Goal: Task Accomplishment & Management: Complete application form

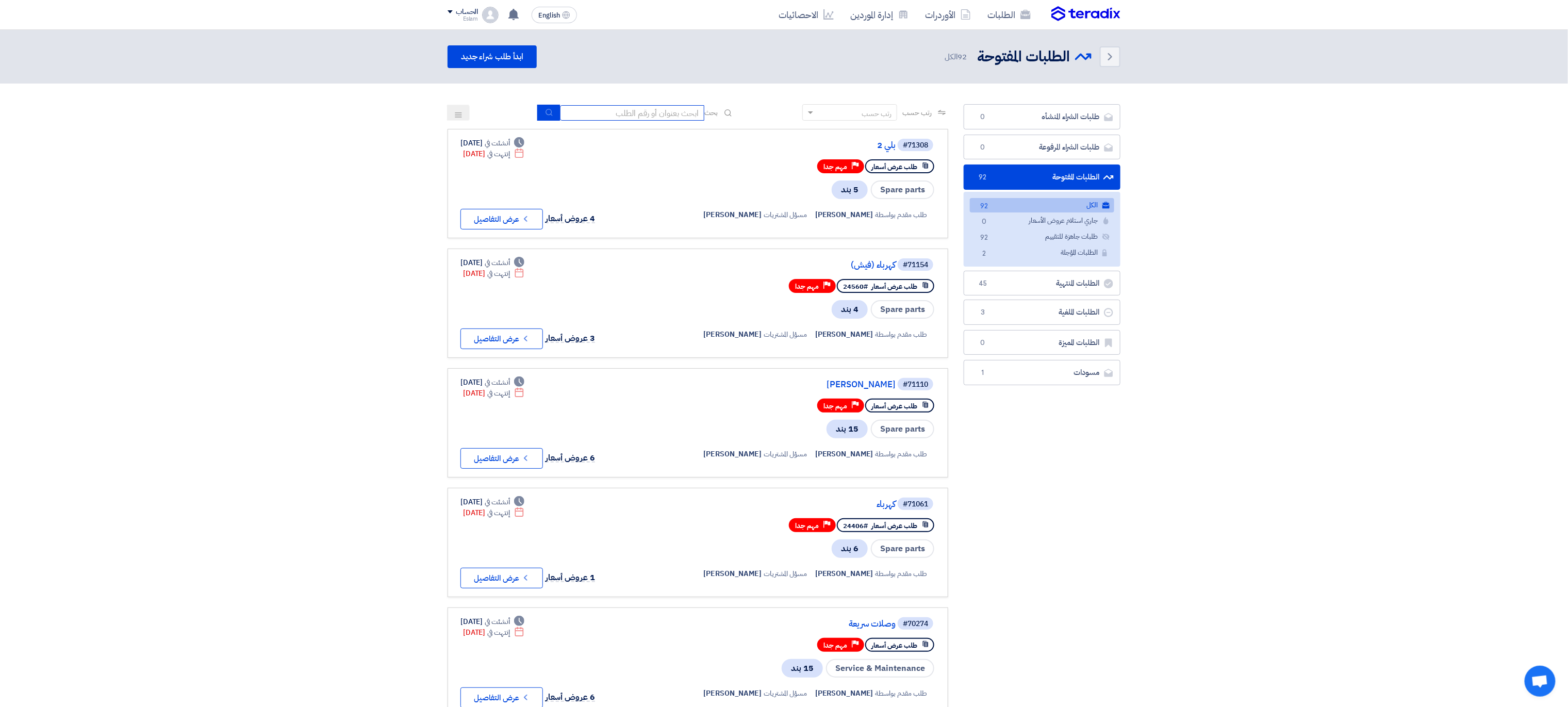
click at [640, 105] on input at bounding box center [632, 113] width 144 height 15
type input "."
type input "زيت"
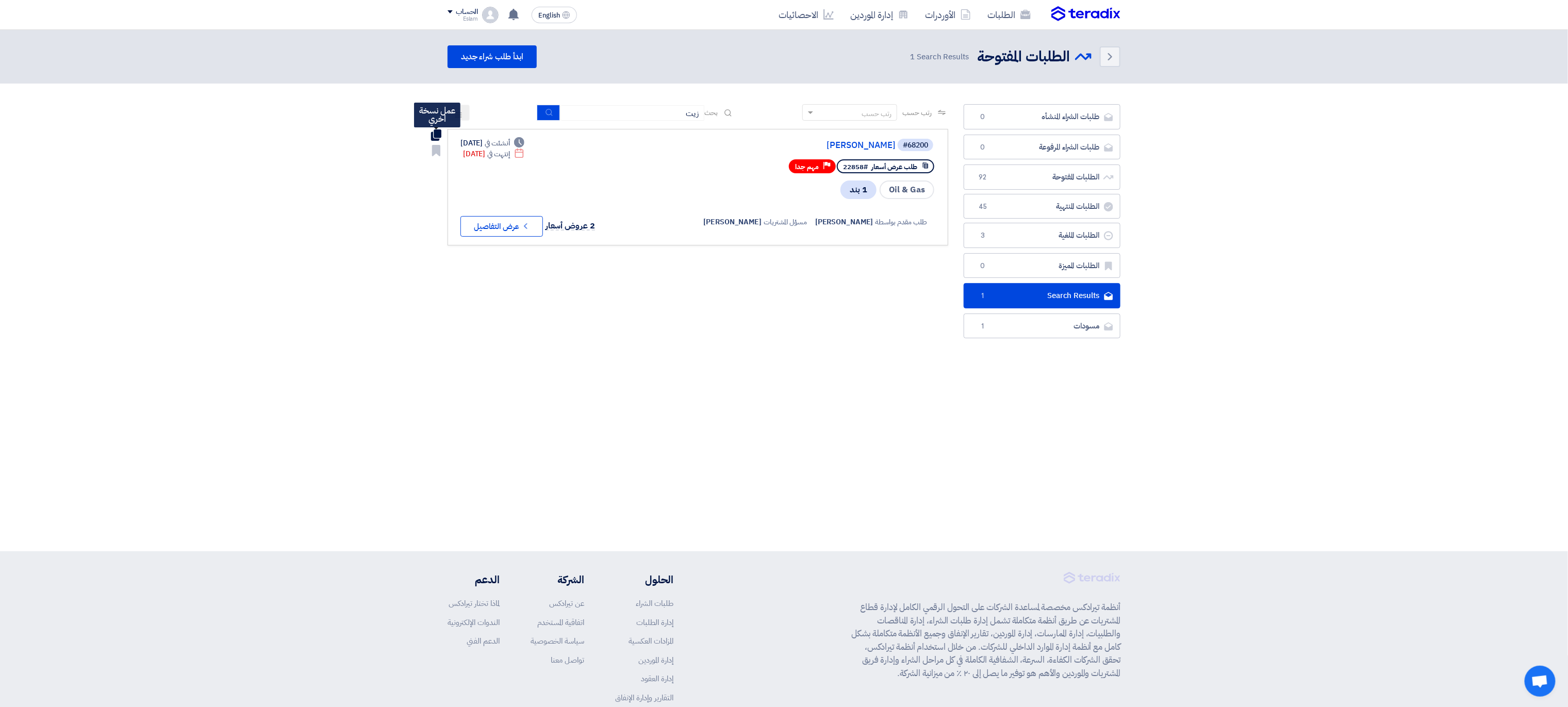
drag, startPoint x: 442, startPoint y: 139, endPoint x: 437, endPoint y: 133, distance: 7.8
click at [437, 133] on use at bounding box center [436, 135] width 10 height 12
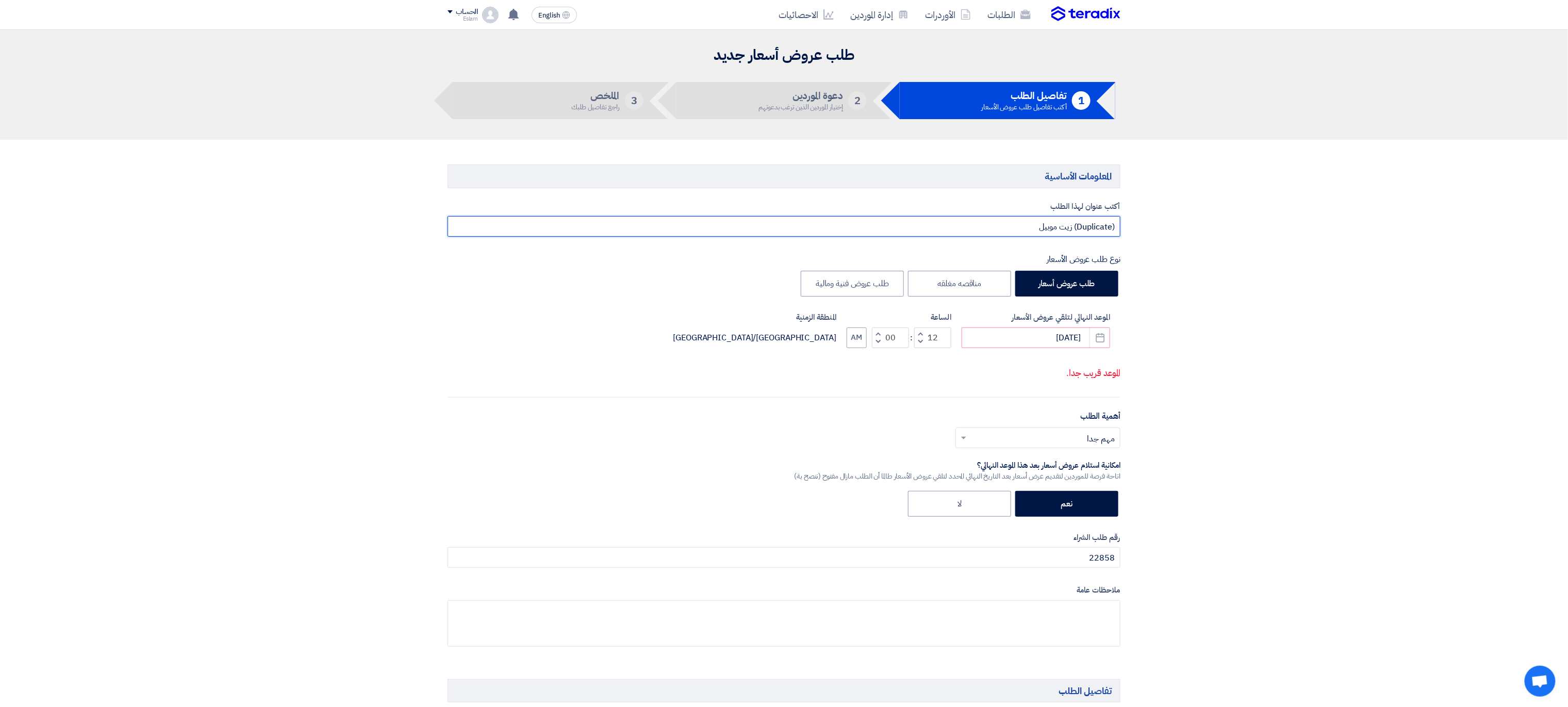
drag, startPoint x: 1029, startPoint y: 228, endPoint x: 1126, endPoint y: 228, distance: 97.0
click at [1126, 228] on div "أكتب عنوان لهذا الطلب (Duplicate) زيت موبيل نوع طلب عروض الأسعار طلب عروض أسعار…" at bounding box center [784, 432] width 688 height 462
type input "زيوت وشحوم"
click at [1103, 341] on icon "Pick a date" at bounding box center [1100, 337] width 10 height 10
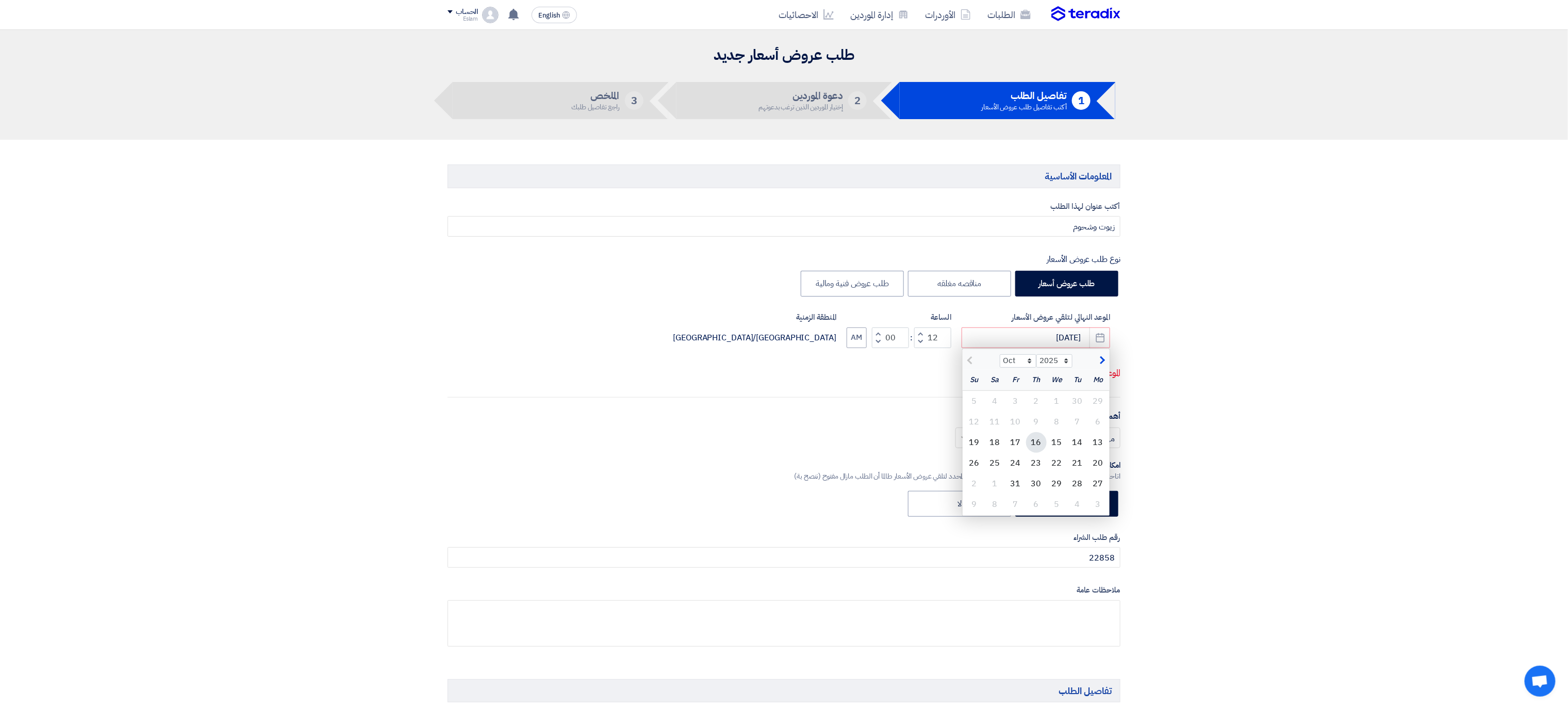
click at [1027, 447] on div "16" at bounding box center [1037, 443] width 21 height 21
type input "[DATE]"
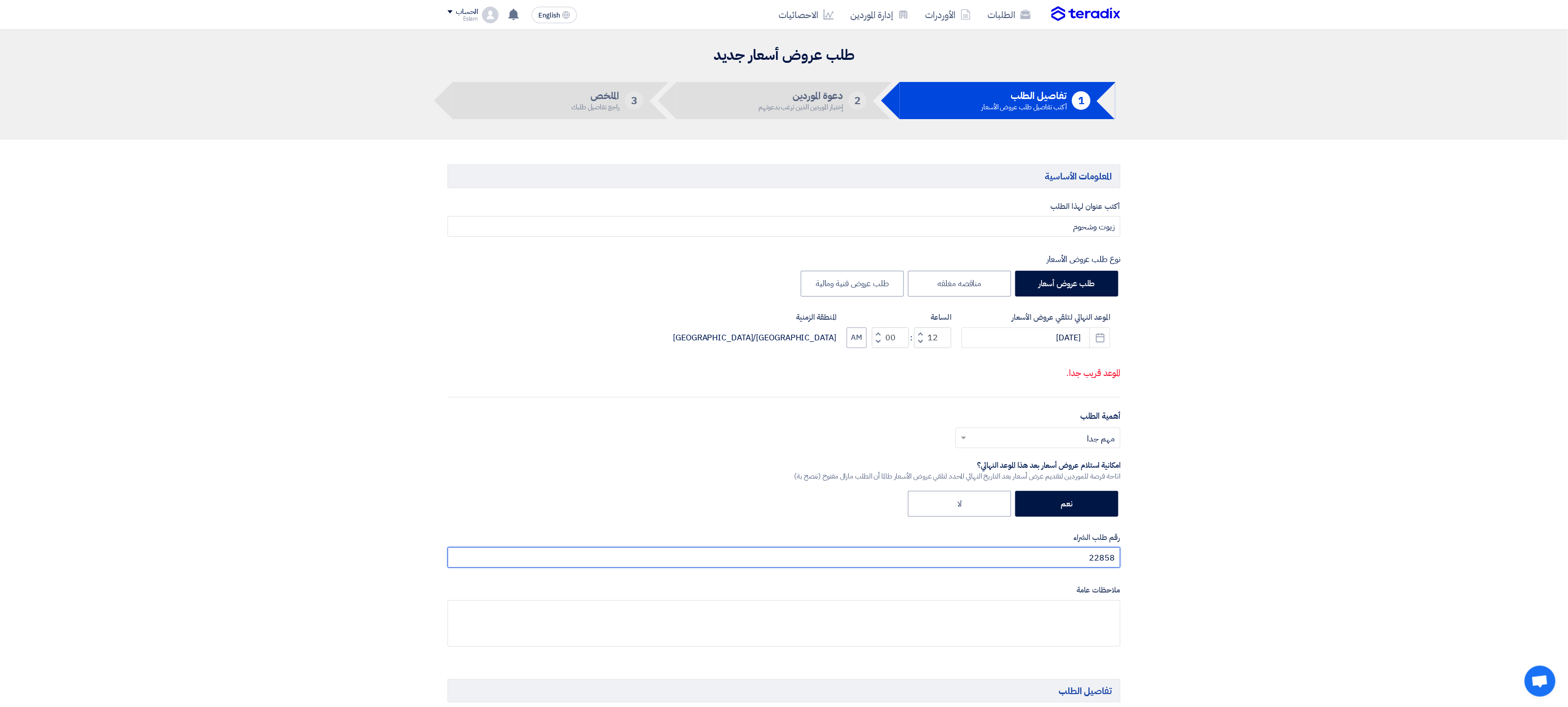
drag, startPoint x: 1074, startPoint y: 561, endPoint x: 1151, endPoint y: 569, distance: 77.4
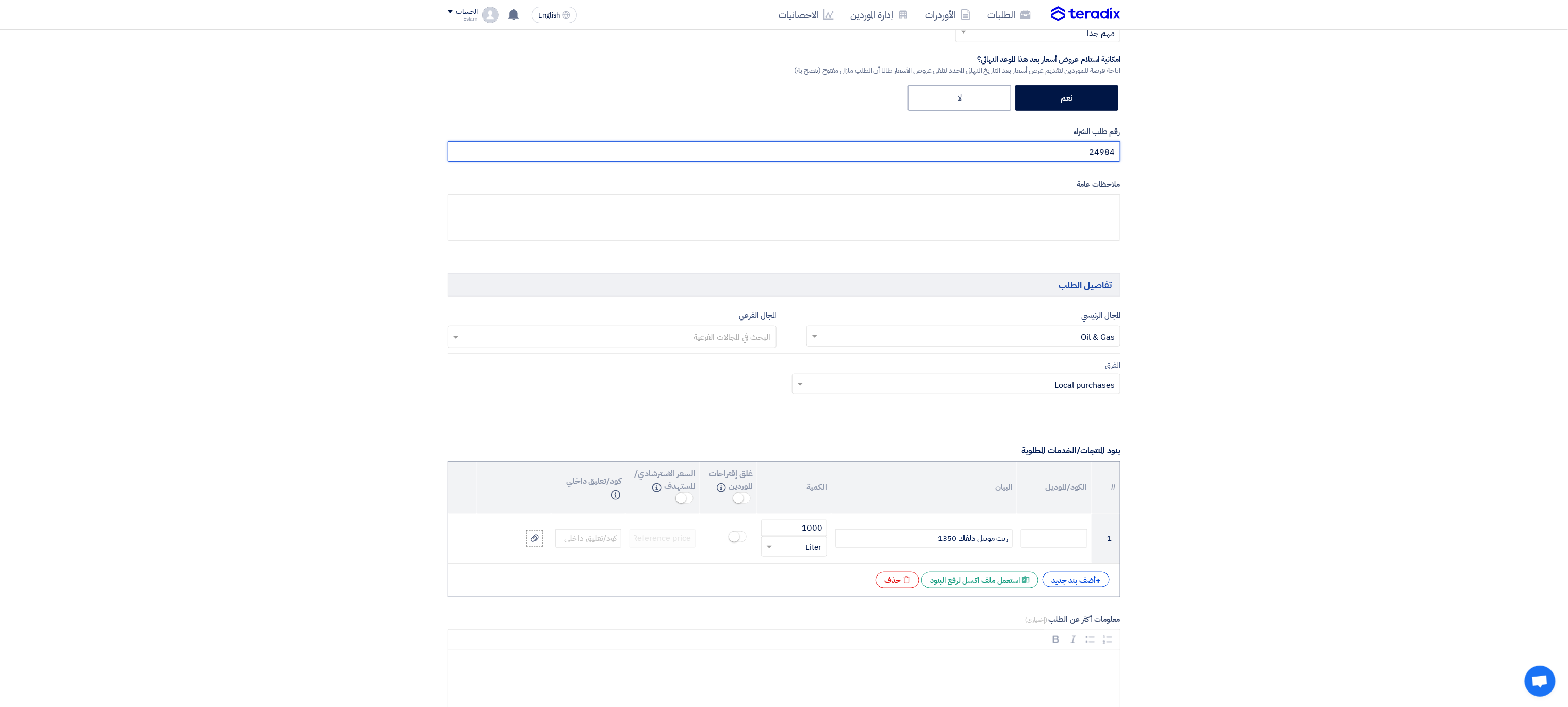
scroll to position [486, 0]
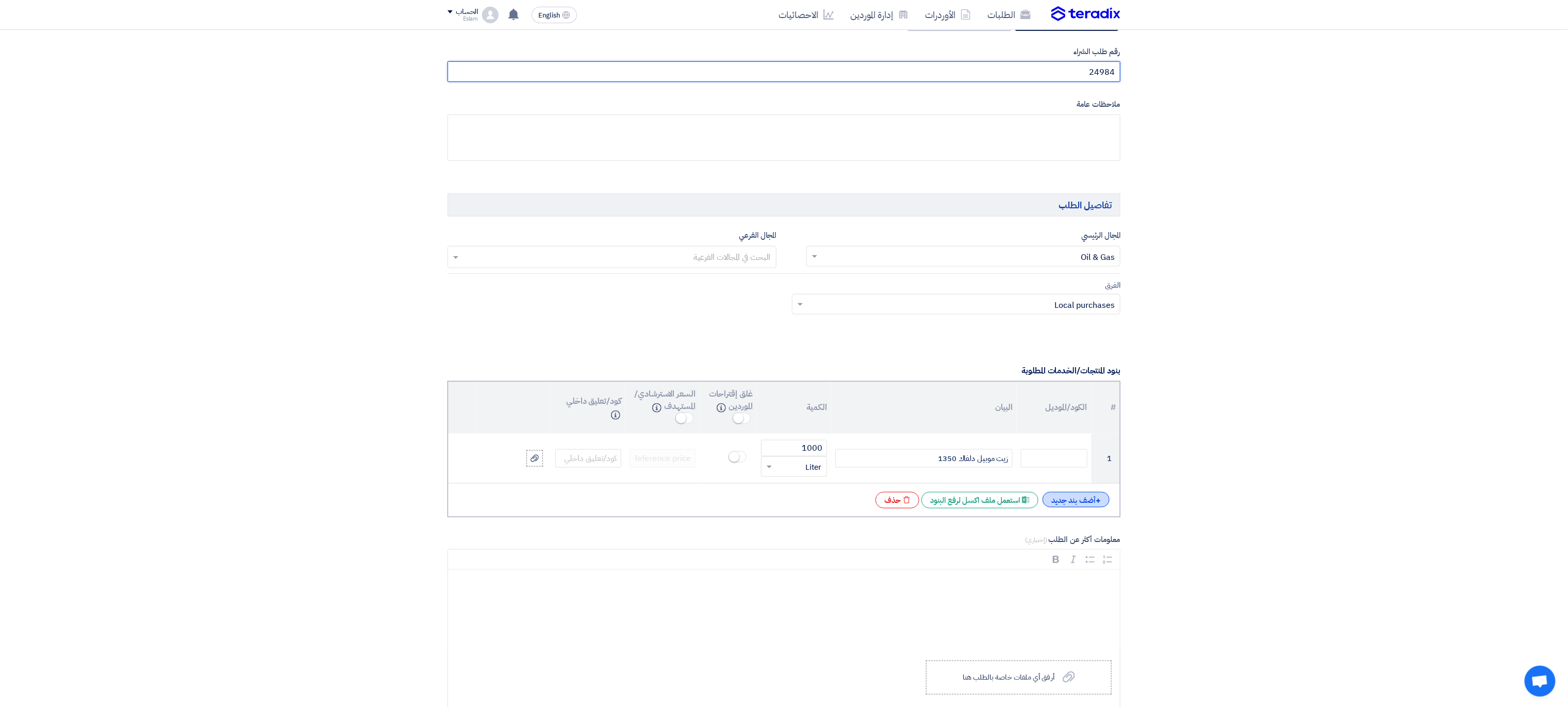
type input "24984"
click at [1068, 508] on div "+ أضف بند جديد" at bounding box center [1076, 499] width 67 height 15
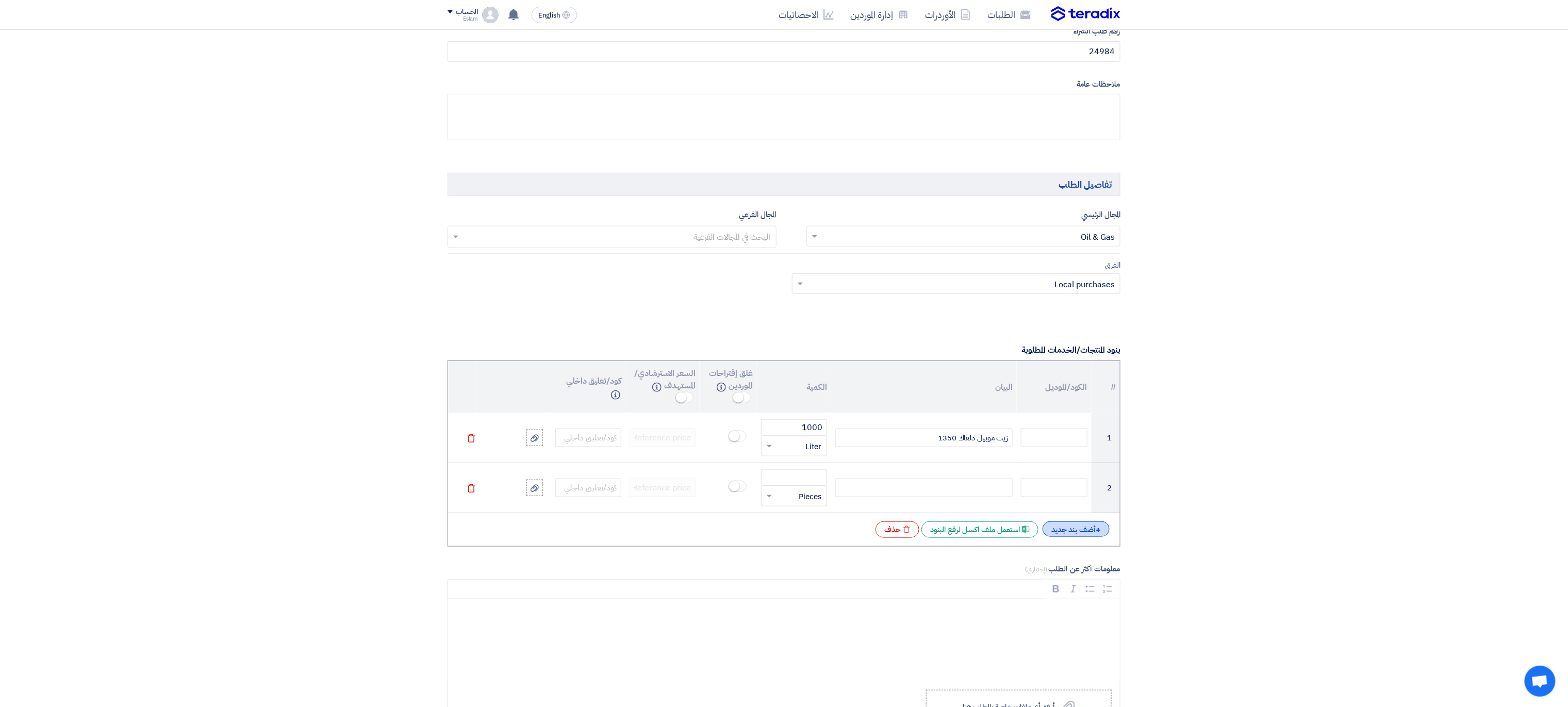
scroll to position [465, 0]
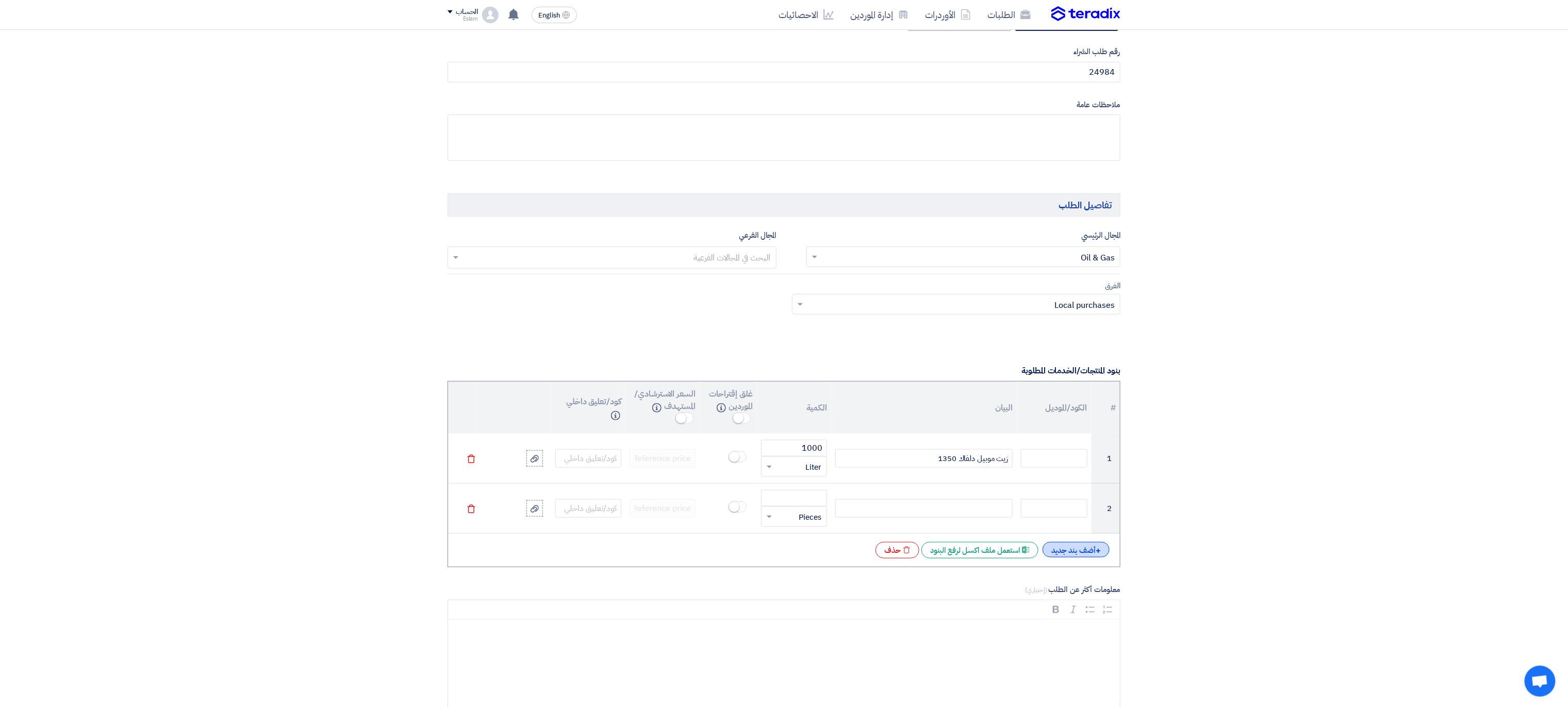
click at [1082, 558] on div "+ أضف بند جديد" at bounding box center [1076, 549] width 67 height 15
click at [1067, 600] on div "+ أضف بند جديد" at bounding box center [1076, 599] width 67 height 15
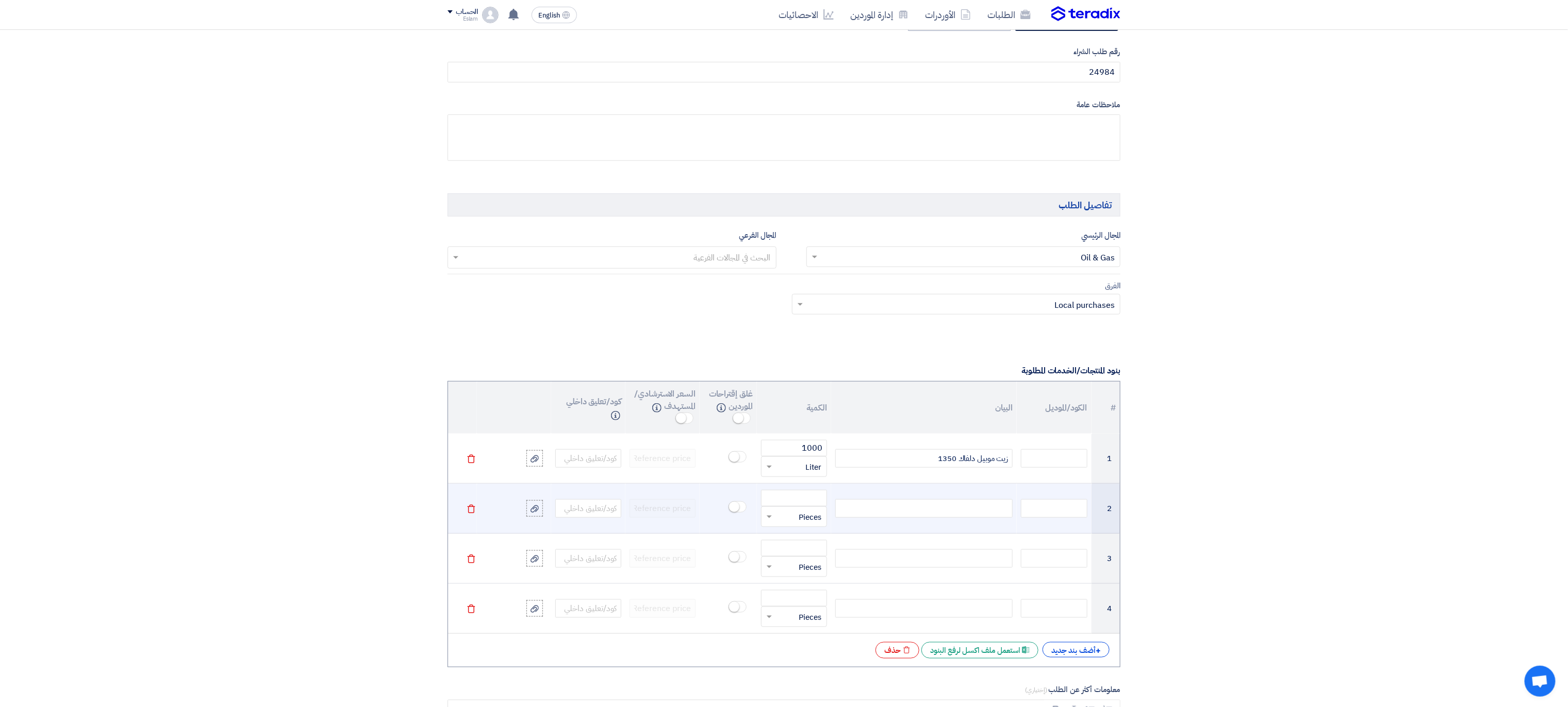
click at [928, 516] on div at bounding box center [923, 508] width 177 height 18
paste div
click at [797, 502] on input "number" at bounding box center [794, 498] width 66 height 16
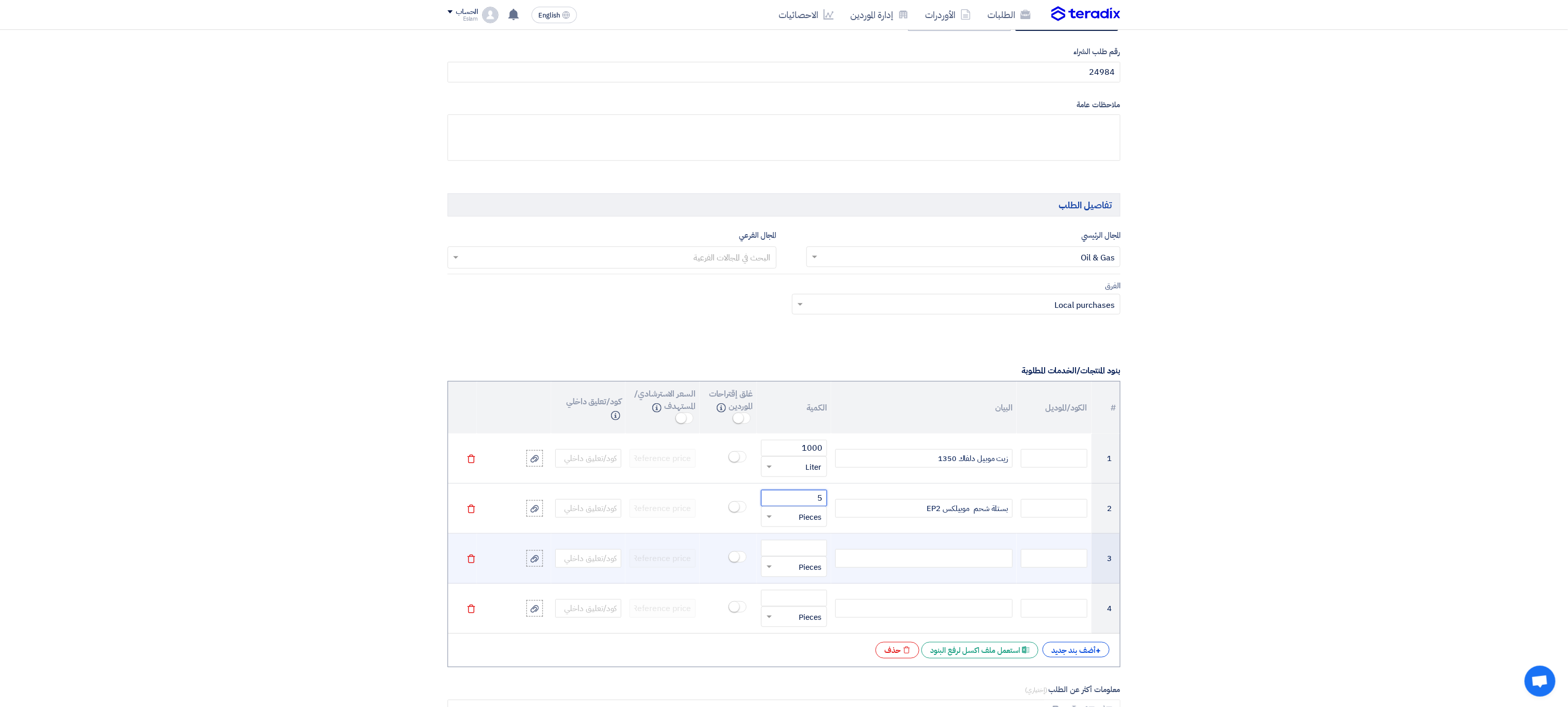
type input "5"
click at [922, 556] on div at bounding box center [923, 558] width 177 height 18
paste div
click at [814, 548] on input "number" at bounding box center [794, 548] width 66 height 16
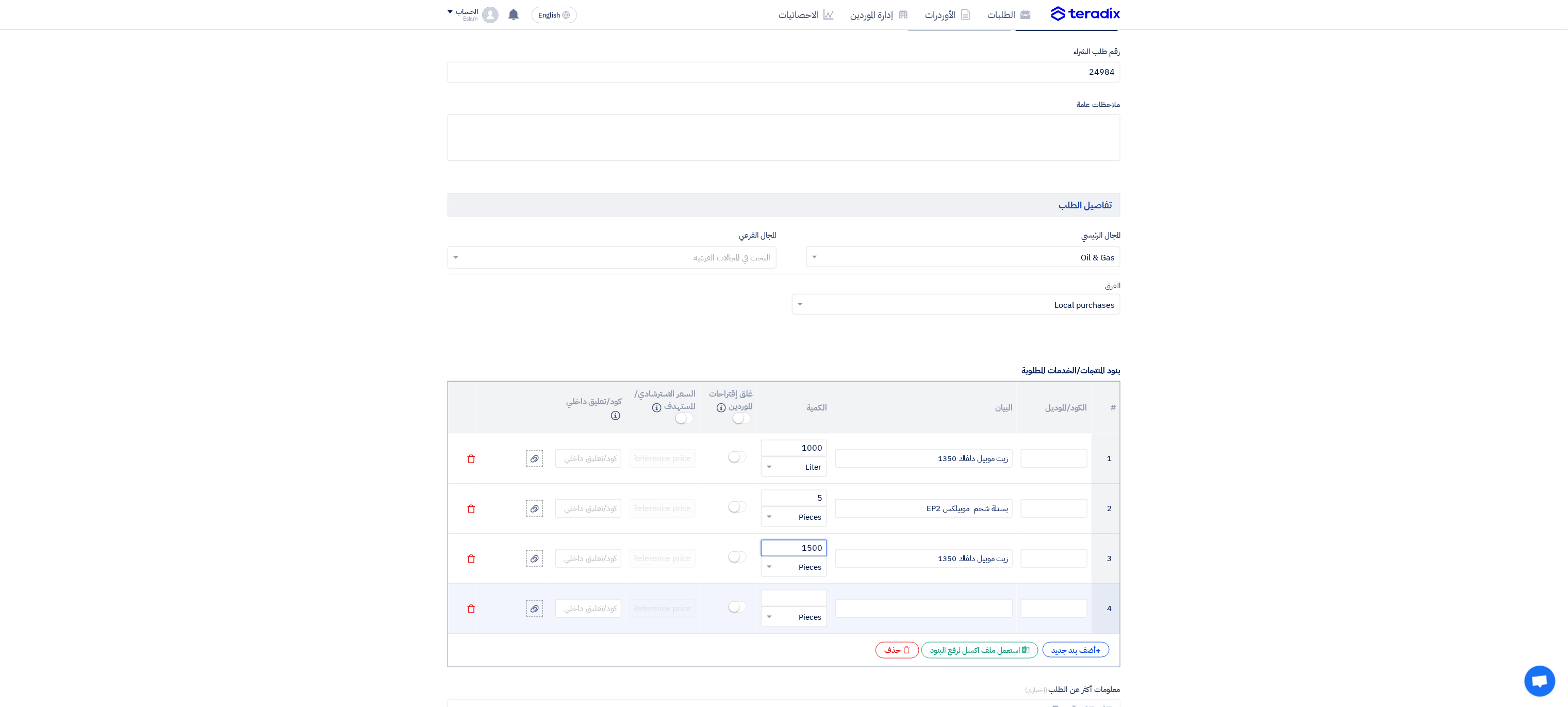
type input "1500"
click at [894, 616] on div at bounding box center [923, 608] width 177 height 18
paste div
click at [809, 607] on input "number" at bounding box center [794, 598] width 66 height 16
type input "100"
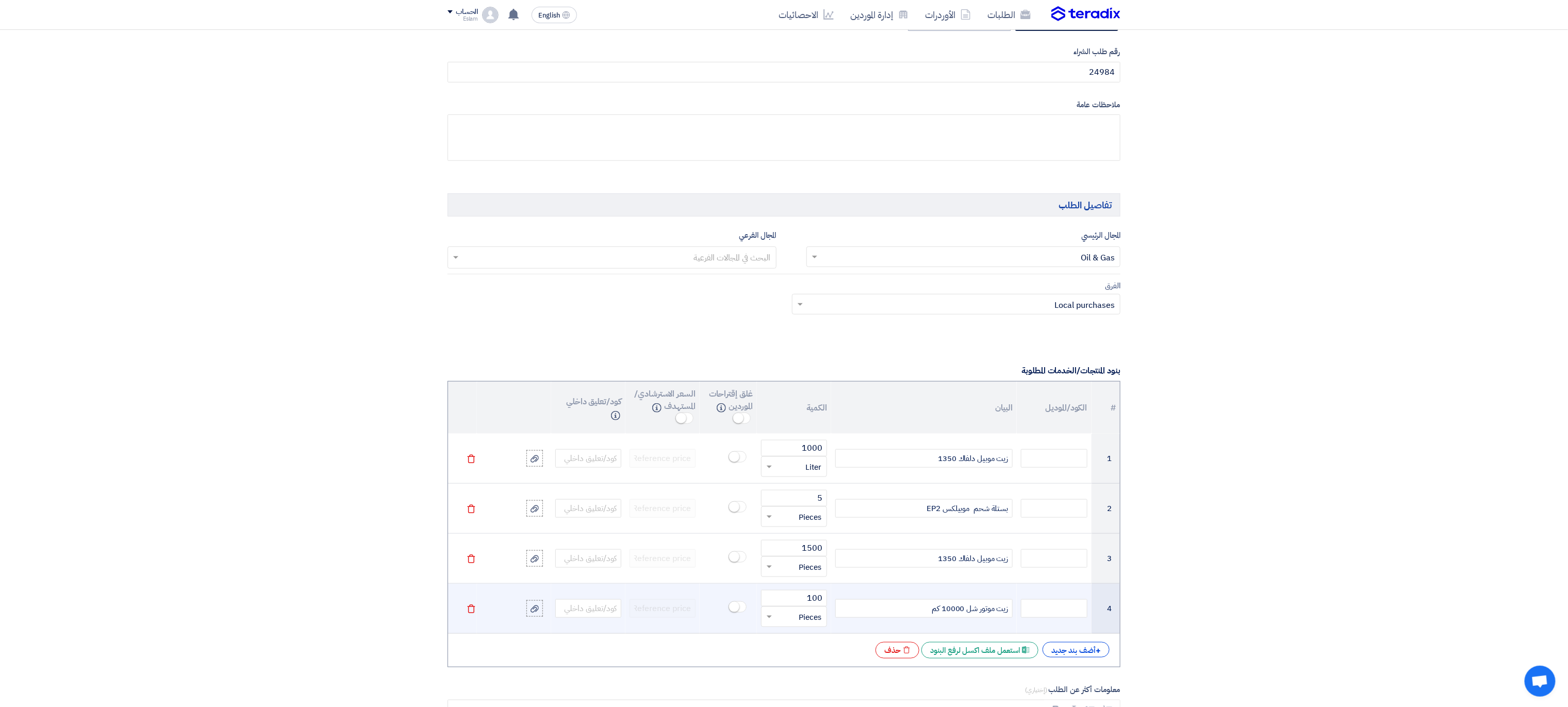
click at [810, 617] on input "text" at bounding box center [800, 617] width 43 height 16
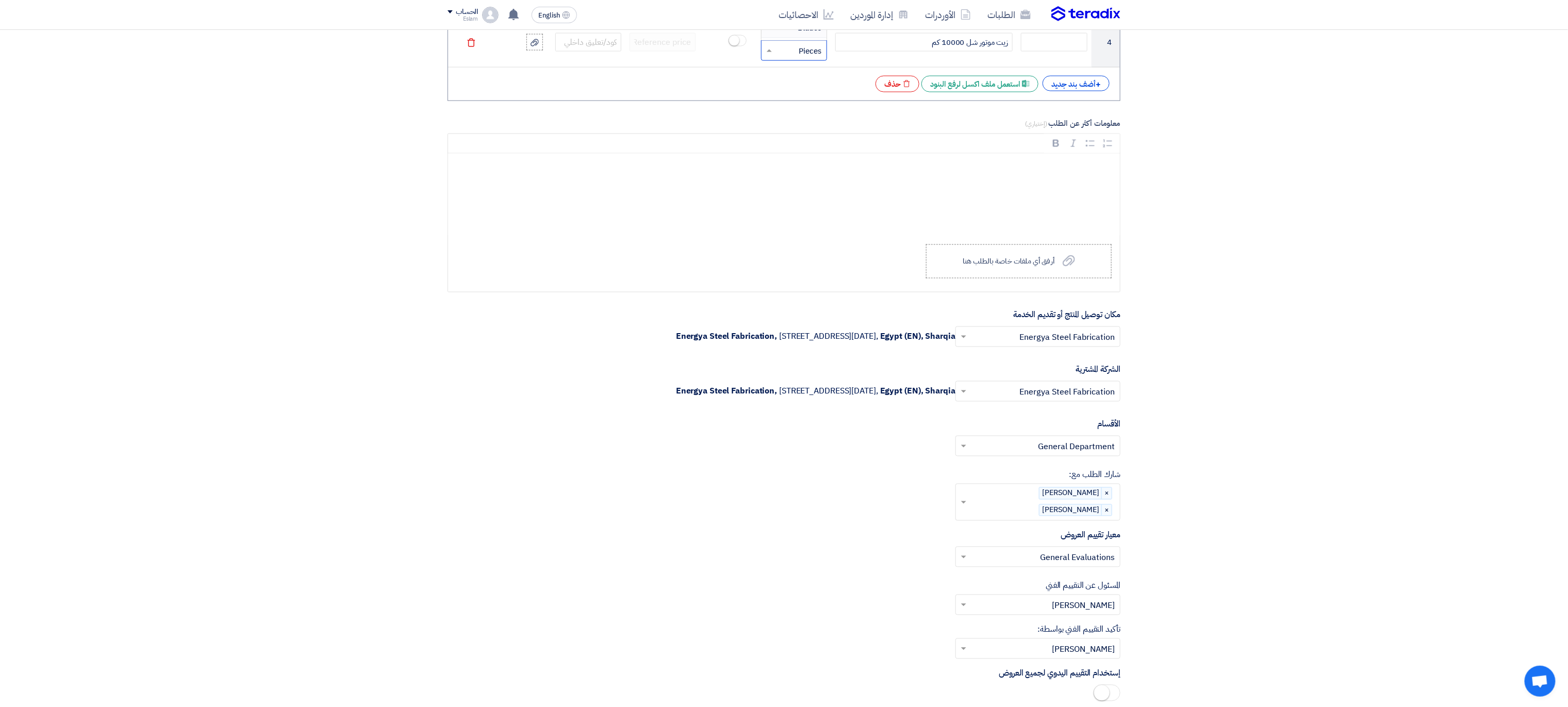
scroll to position [516, 0]
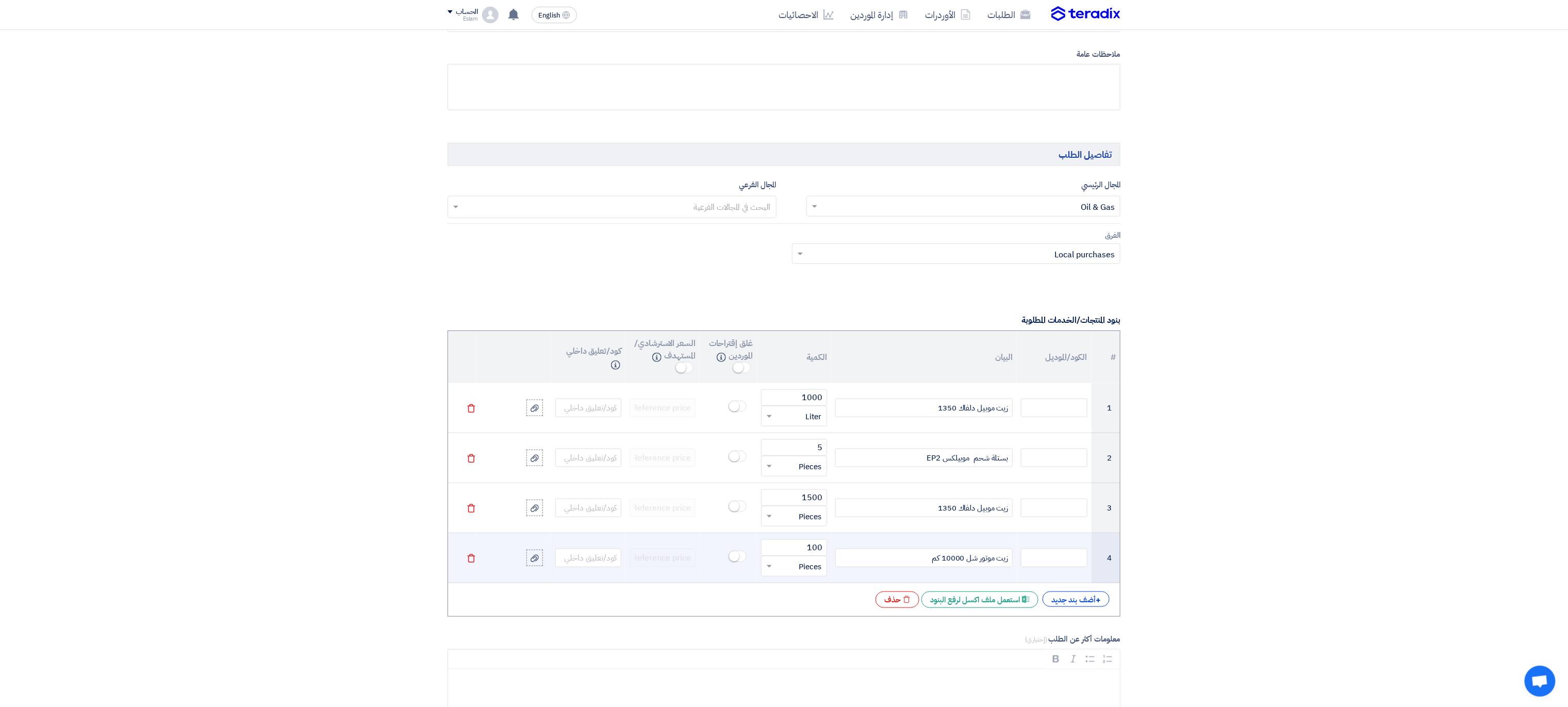
click at [854, 557] on div "زيت موتور شل 10000 كم" at bounding box center [923, 558] width 177 height 18
click at [811, 575] on input "text" at bounding box center [800, 566] width 43 height 16
type input "س"
type input "l"
click at [810, 546] on span "Liter" at bounding box center [813, 544] width 16 height 12
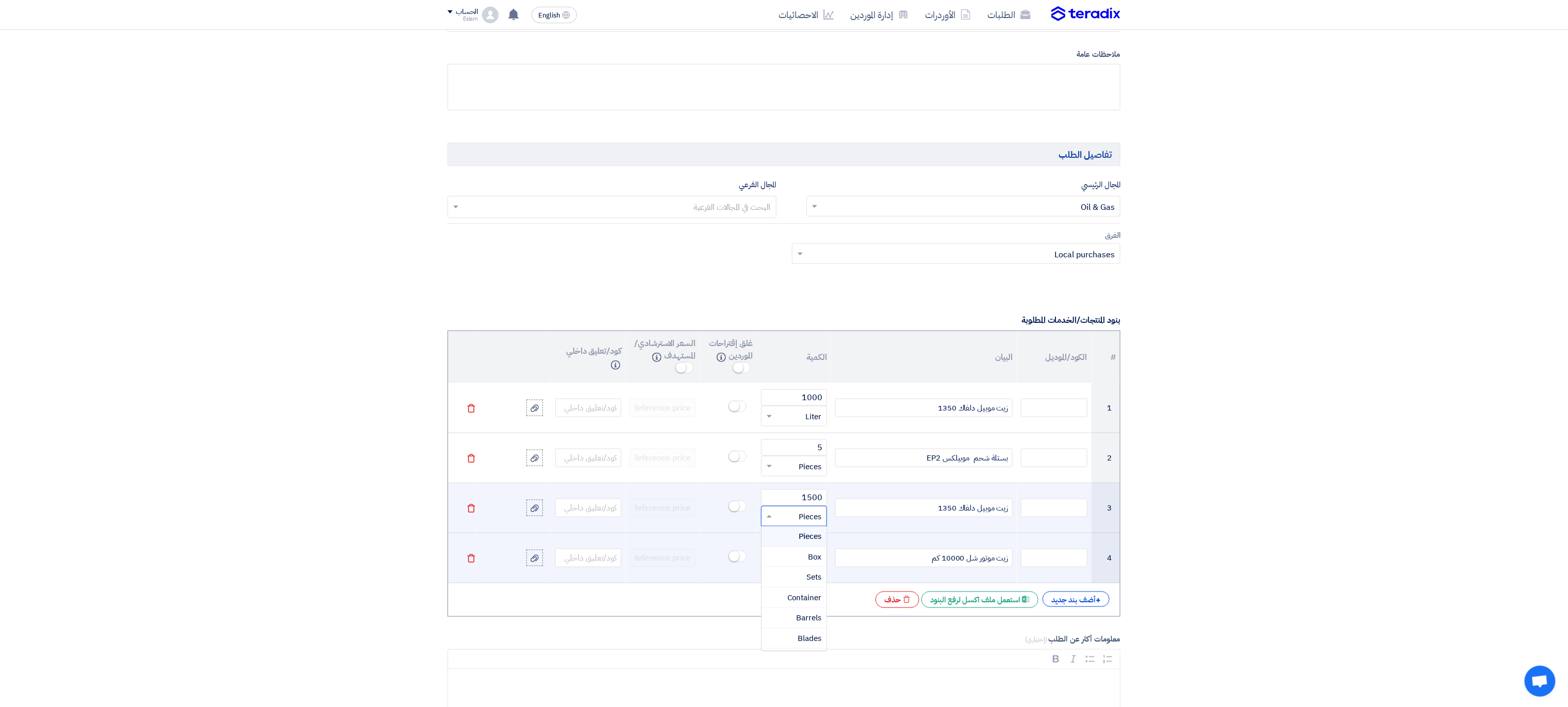
click at [803, 524] on input "text" at bounding box center [800, 516] width 43 height 16
type input "li"
click at [802, 558] on div "Liter" at bounding box center [794, 558] width 65 height 21
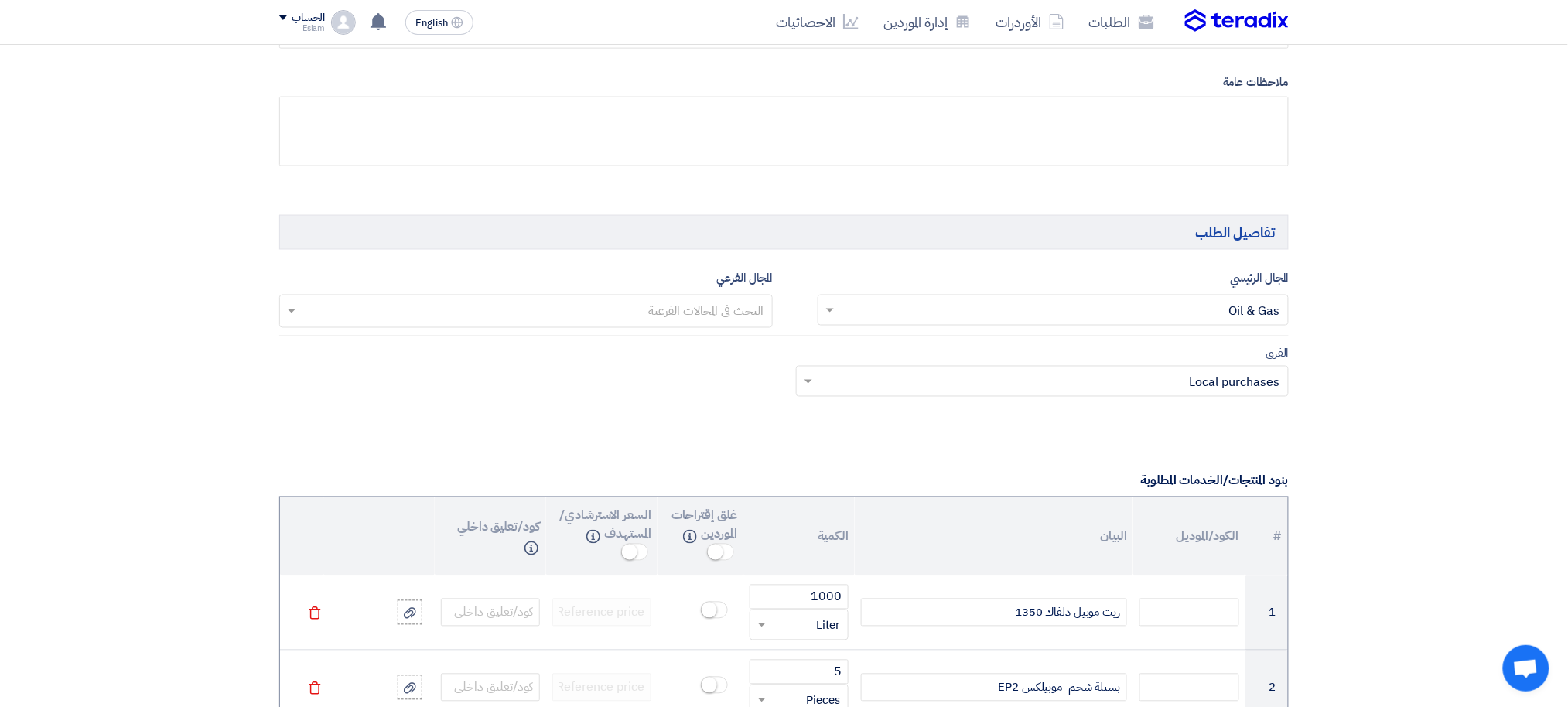
scroll to position [1289, 0]
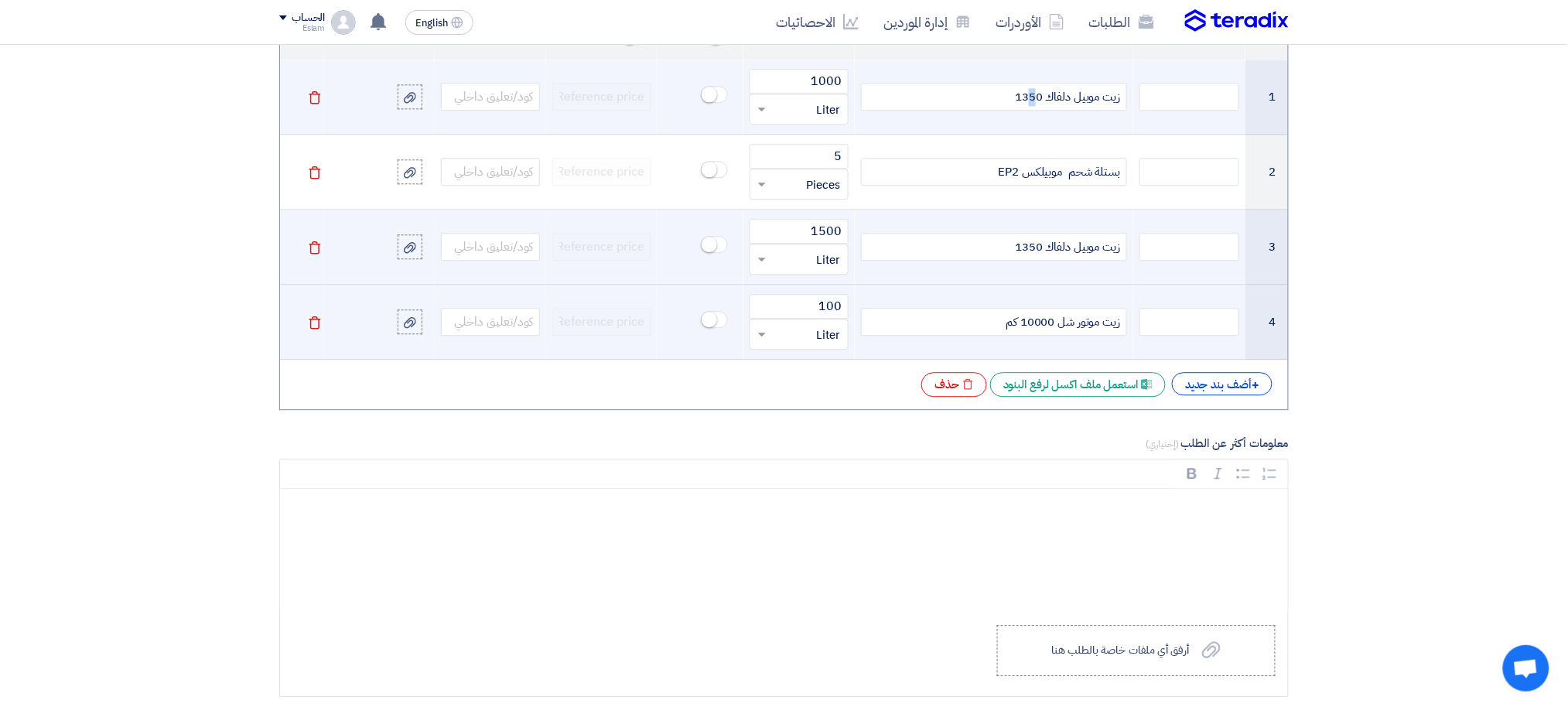
click at [1038, 101] on div "زيت موبيل دلفاك 1350" at bounding box center [994, 97] width 266 height 27
drag, startPoint x: 805, startPoint y: 74, endPoint x: 847, endPoint y: 74, distance: 42.0
click at [847, 74] on input "1000" at bounding box center [799, 80] width 99 height 25
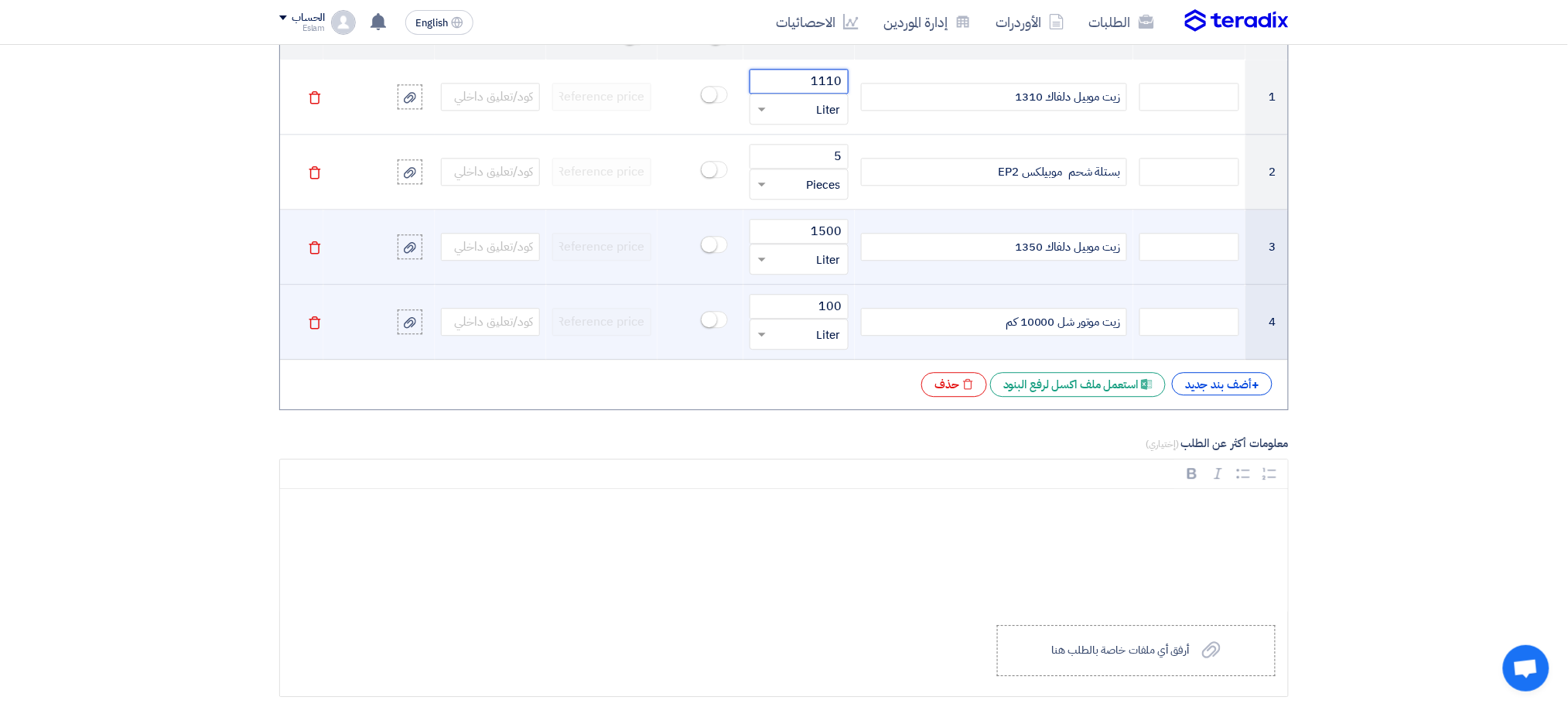
type input "1110"
click at [939, 237] on div "زيت موبيل دلفاك 1350" at bounding box center [994, 247] width 266 height 27
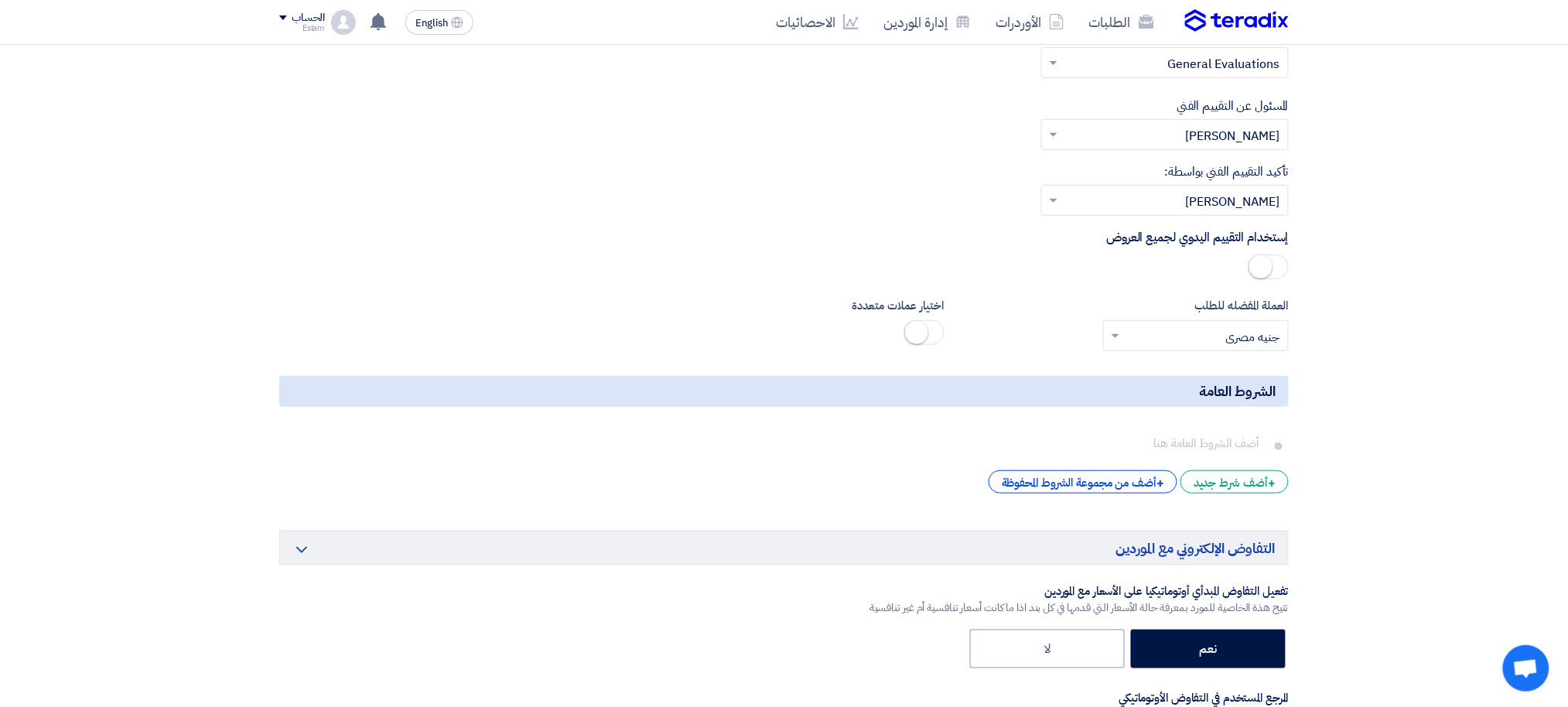
scroll to position [1804, 0]
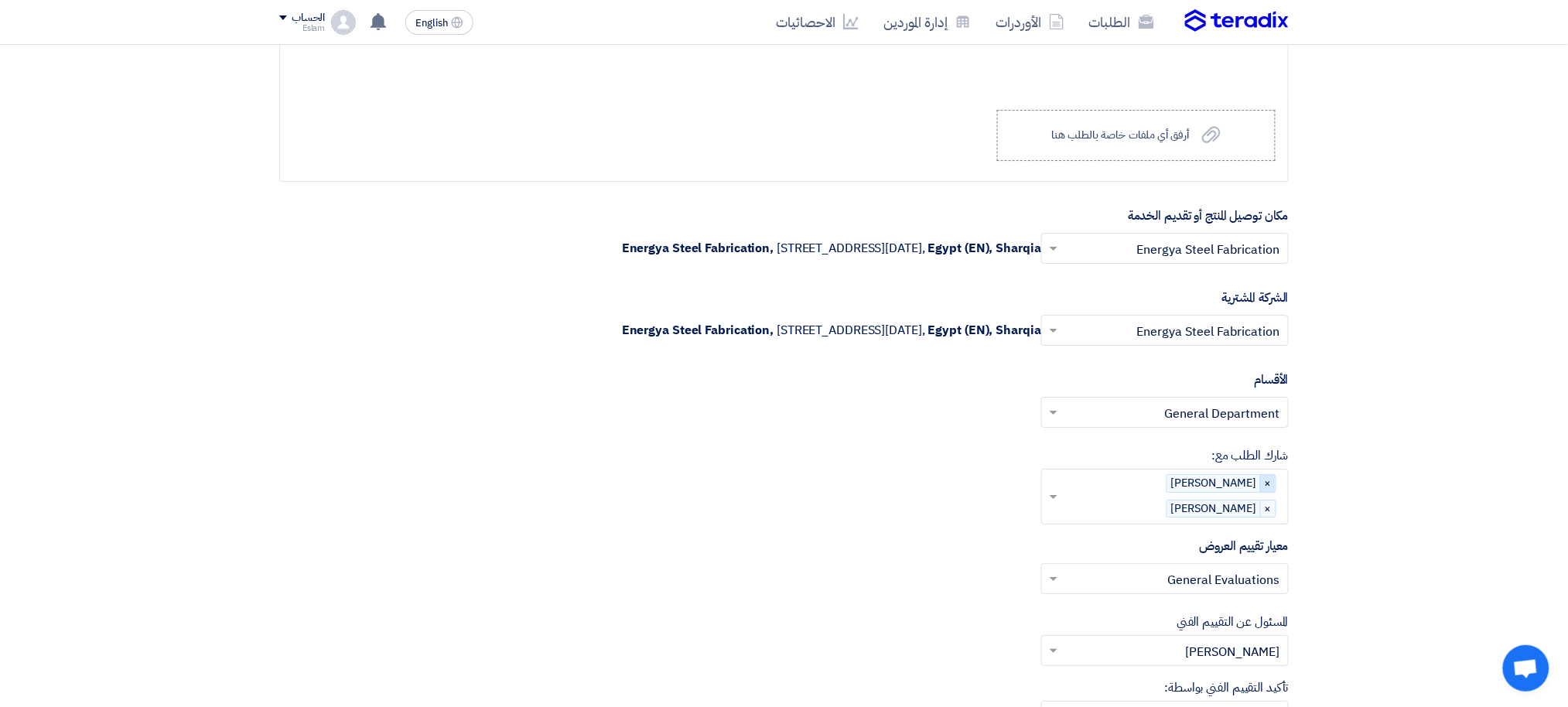
click at [1268, 483] on span "×" at bounding box center [1268, 483] width 16 height 17
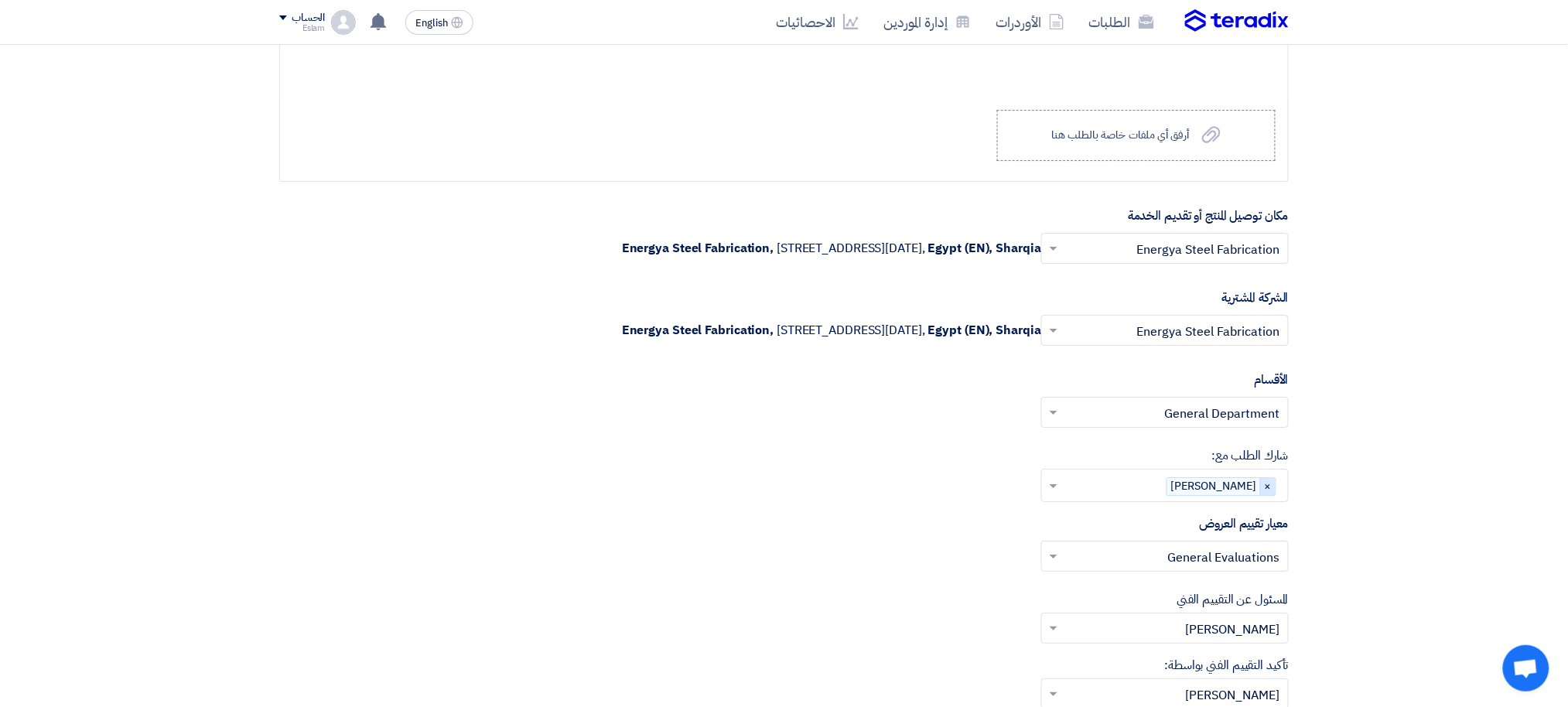
click at [1268, 484] on span "×" at bounding box center [1268, 487] width 16 height 17
type input "a"
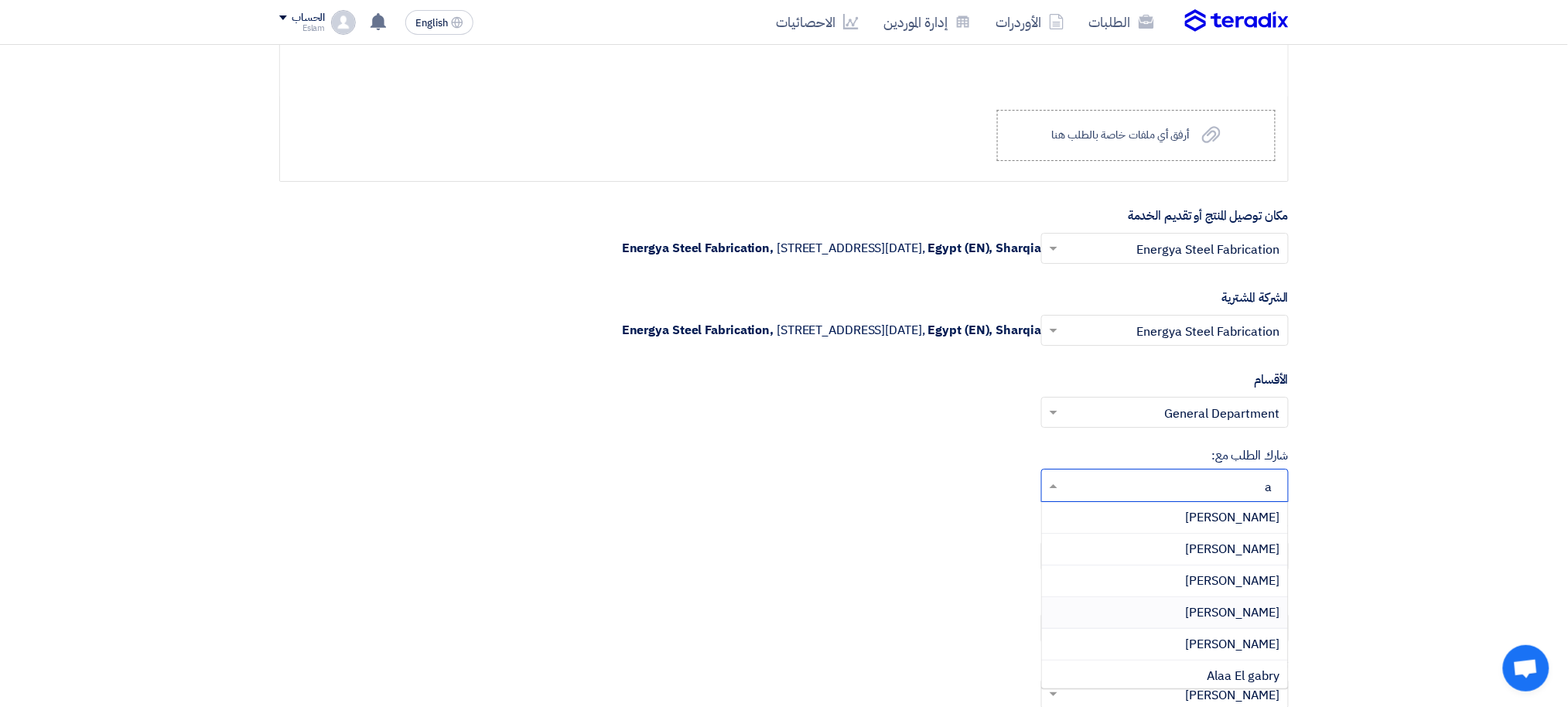
click at [1166, 613] on div "[PERSON_NAME]" at bounding box center [1164, 613] width 246 height 32
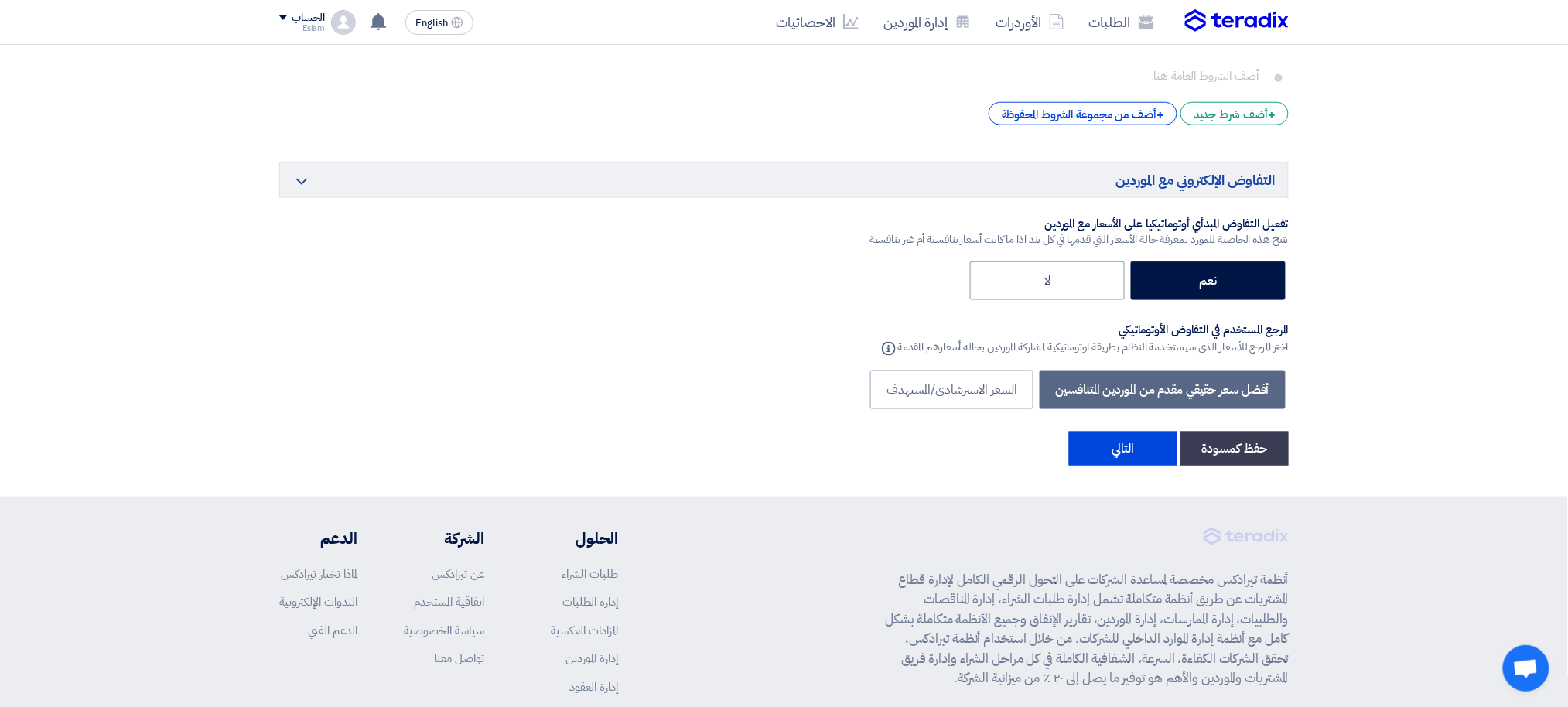
scroll to position [2675, 0]
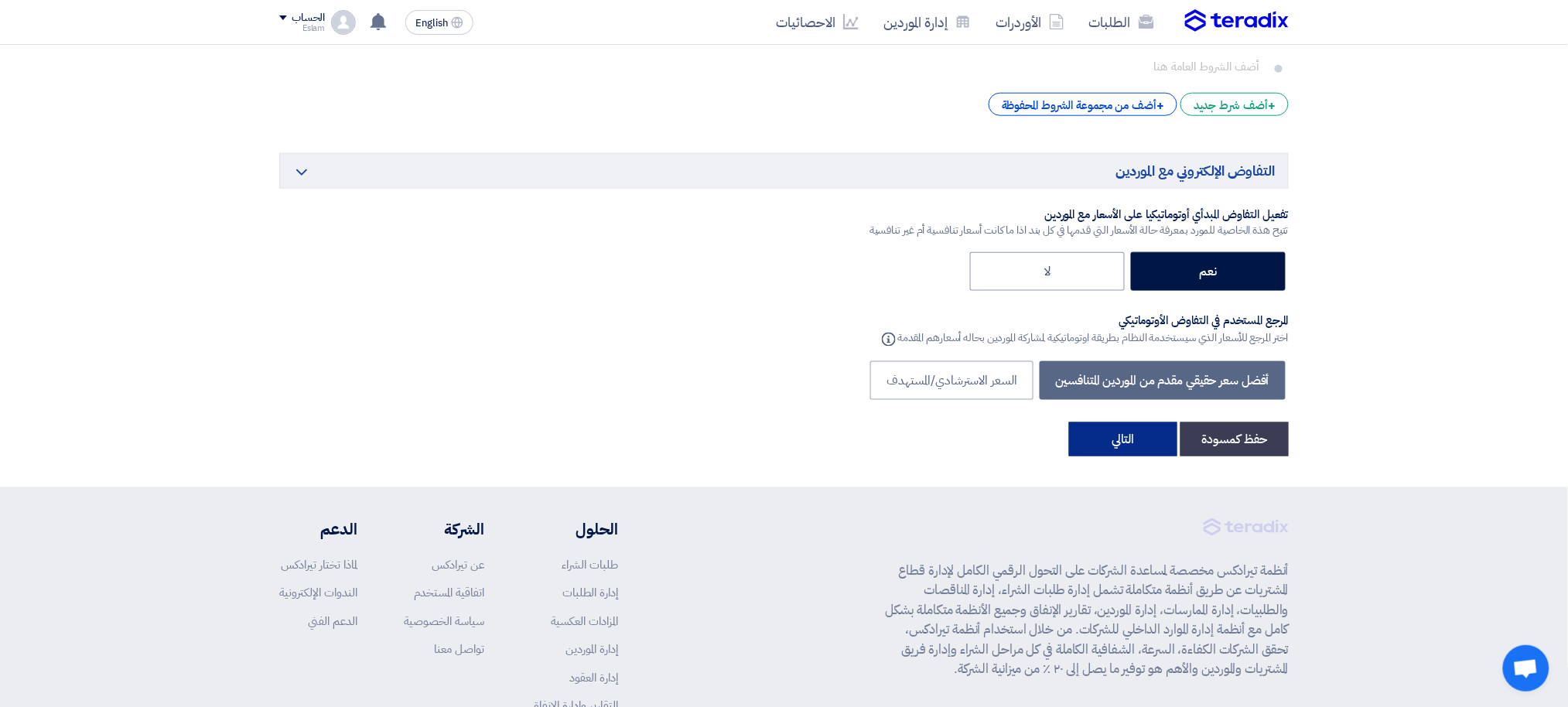
click at [1128, 433] on button "التالي" at bounding box center [1123, 439] width 109 height 34
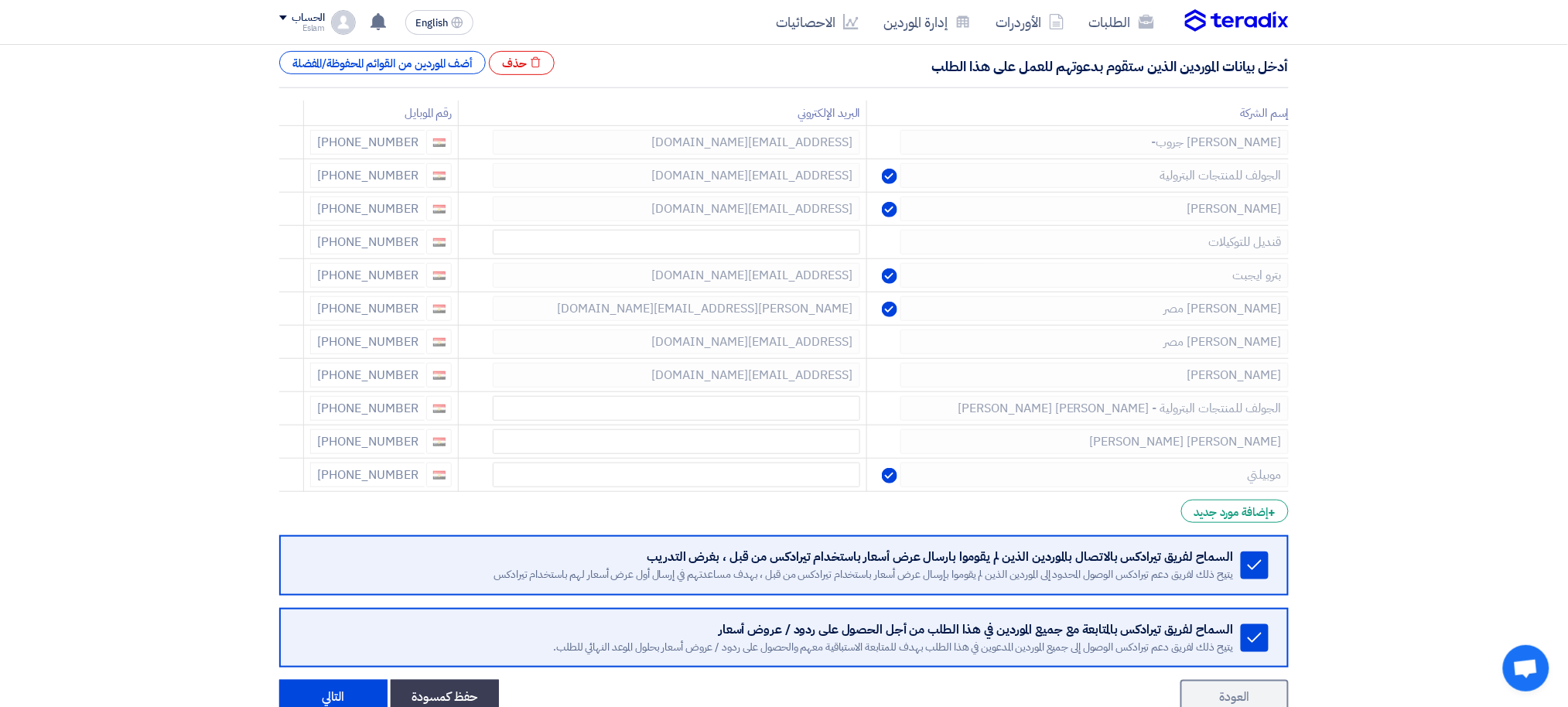
scroll to position [250, 0]
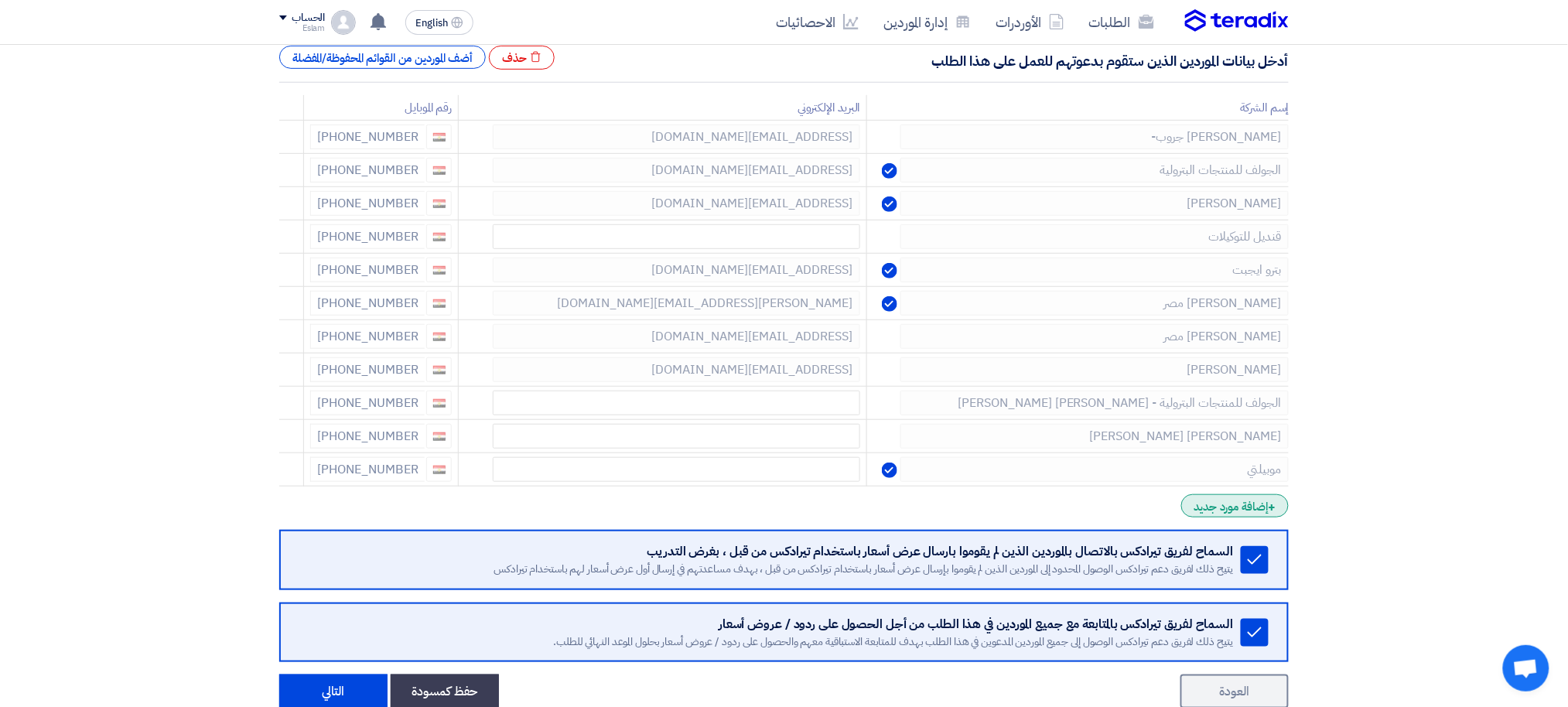
click at [1206, 510] on div "+ إضافة مورد جديد" at bounding box center [1236, 505] width 108 height 23
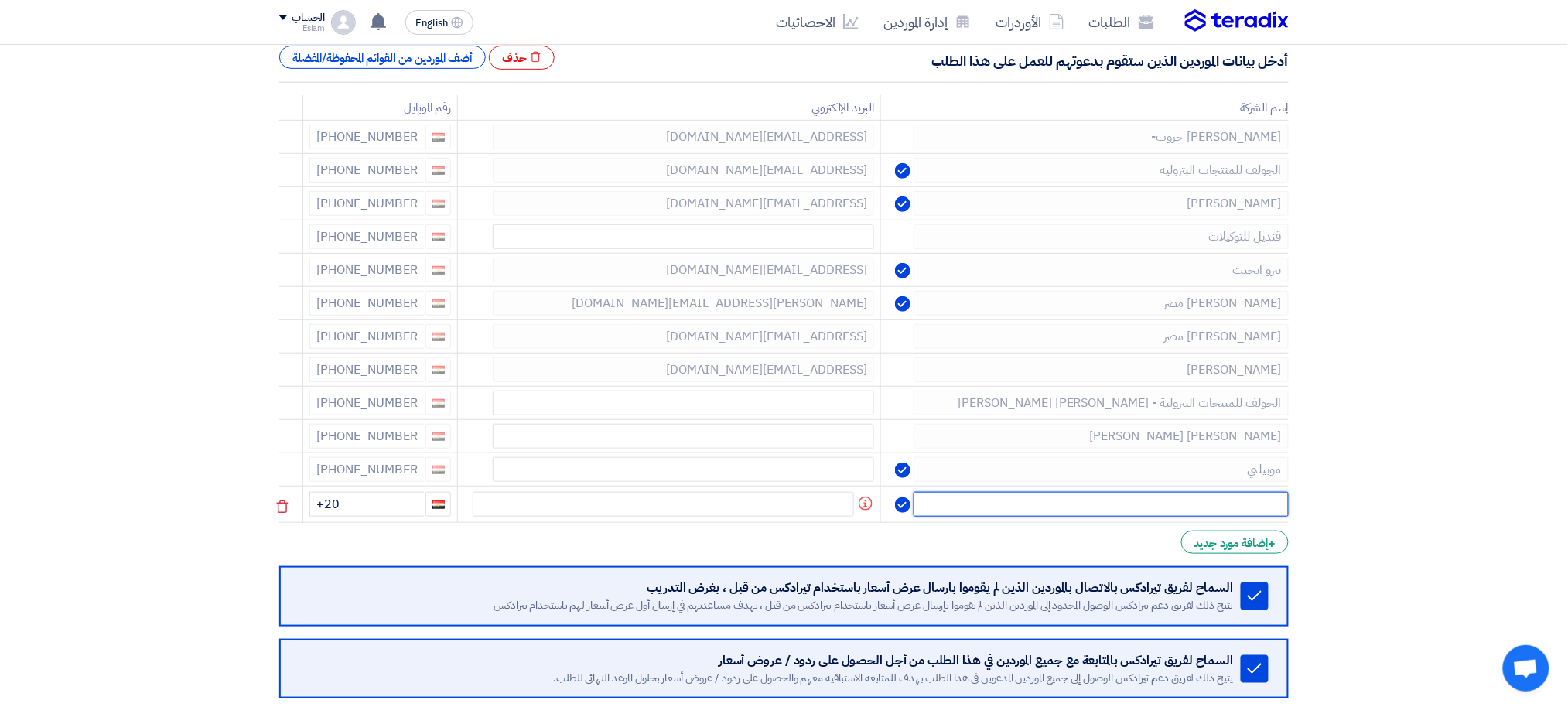
click at [1192, 506] on input "text" at bounding box center [1100, 504] width 375 height 25
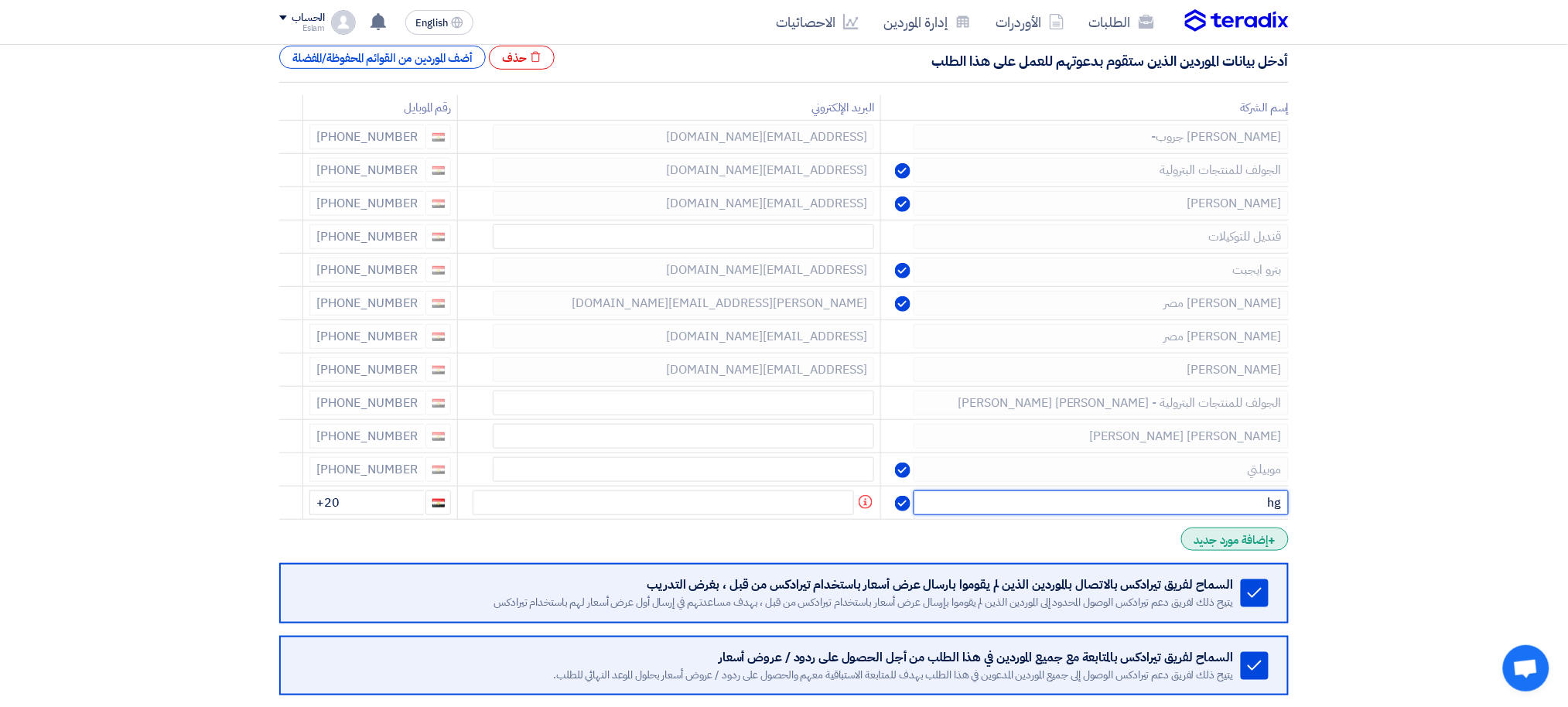
type input "h"
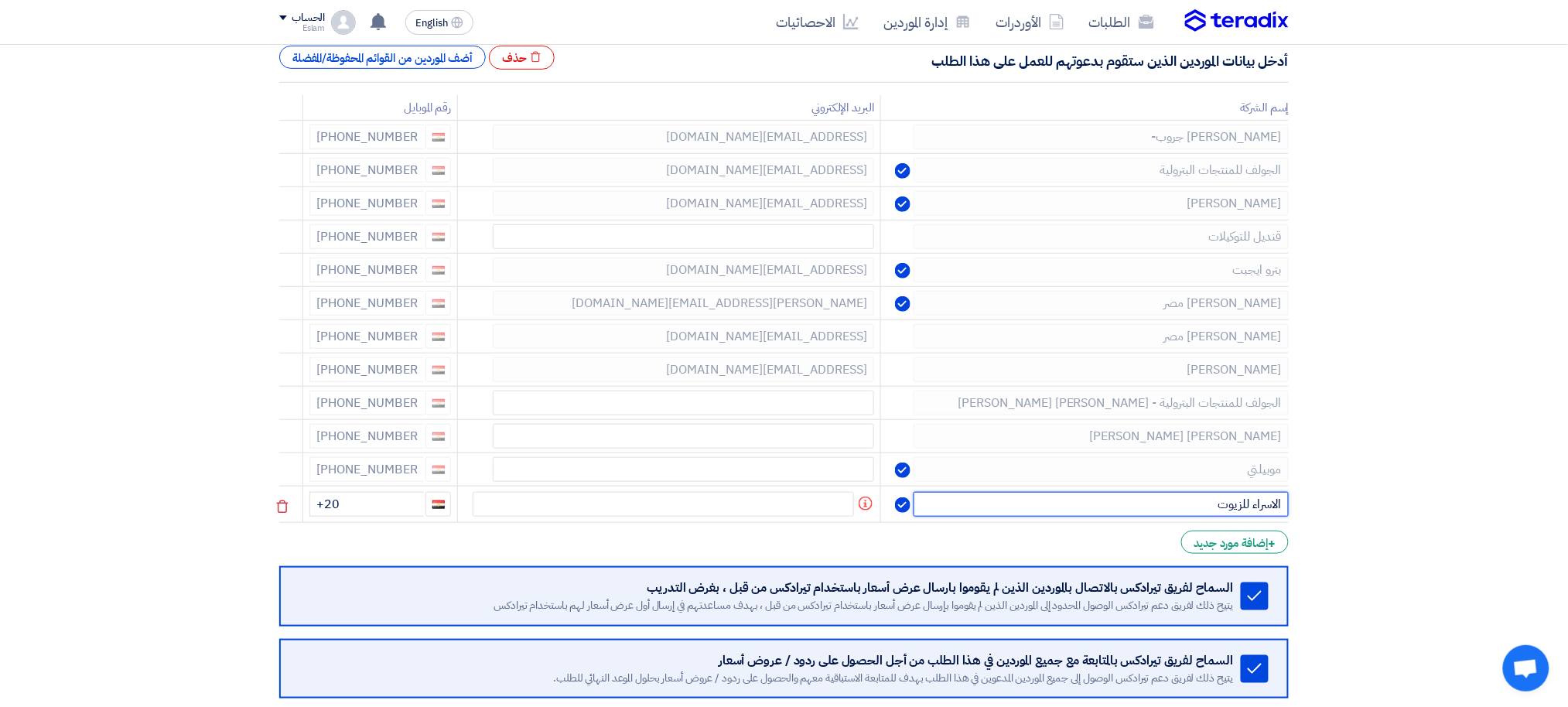
type input "الاسراء للزيوت"
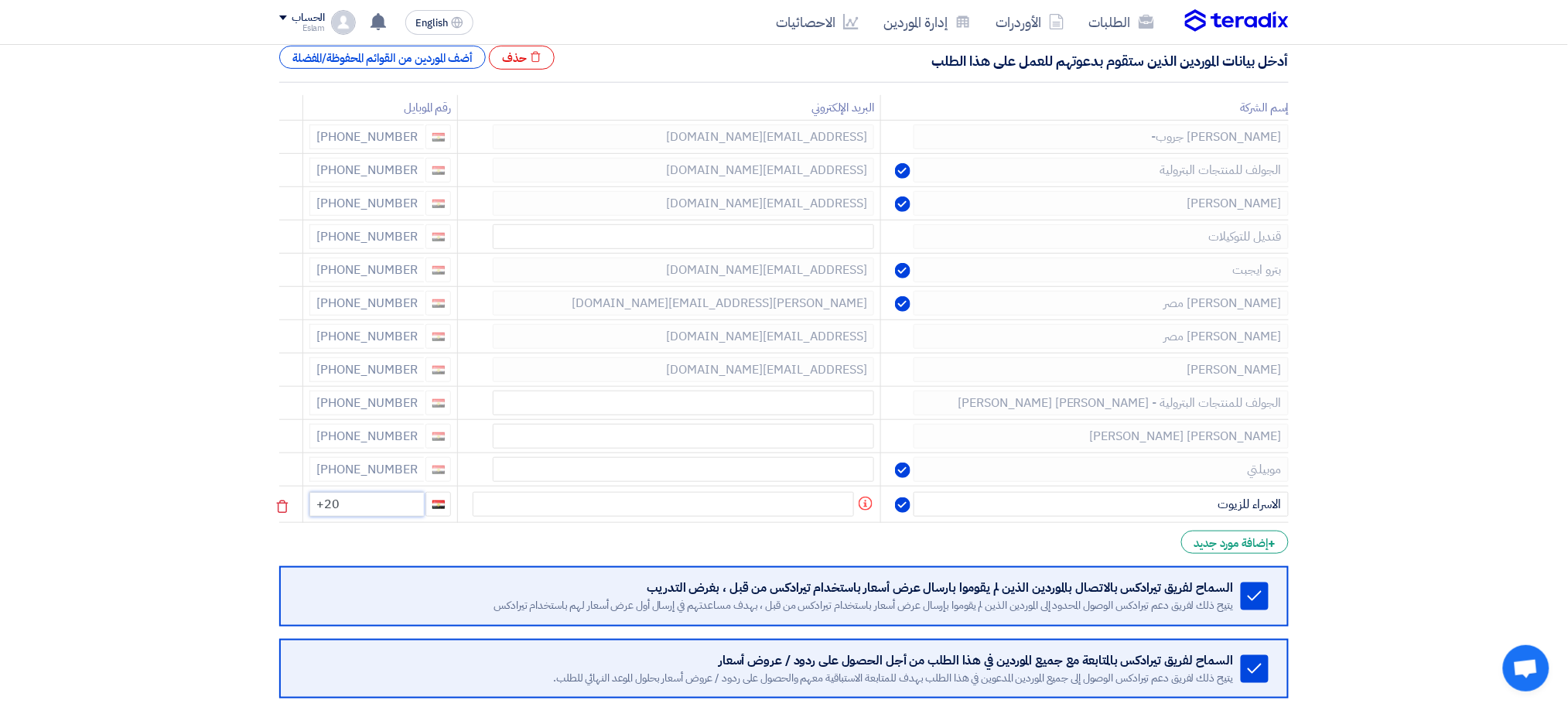
click at [397, 501] on input "+20" at bounding box center [366, 504] width 114 height 25
type input "[PHONE_NUMBER]"
click at [1208, 542] on div "+ إضافة مورد جديد" at bounding box center [1236, 542] width 108 height 23
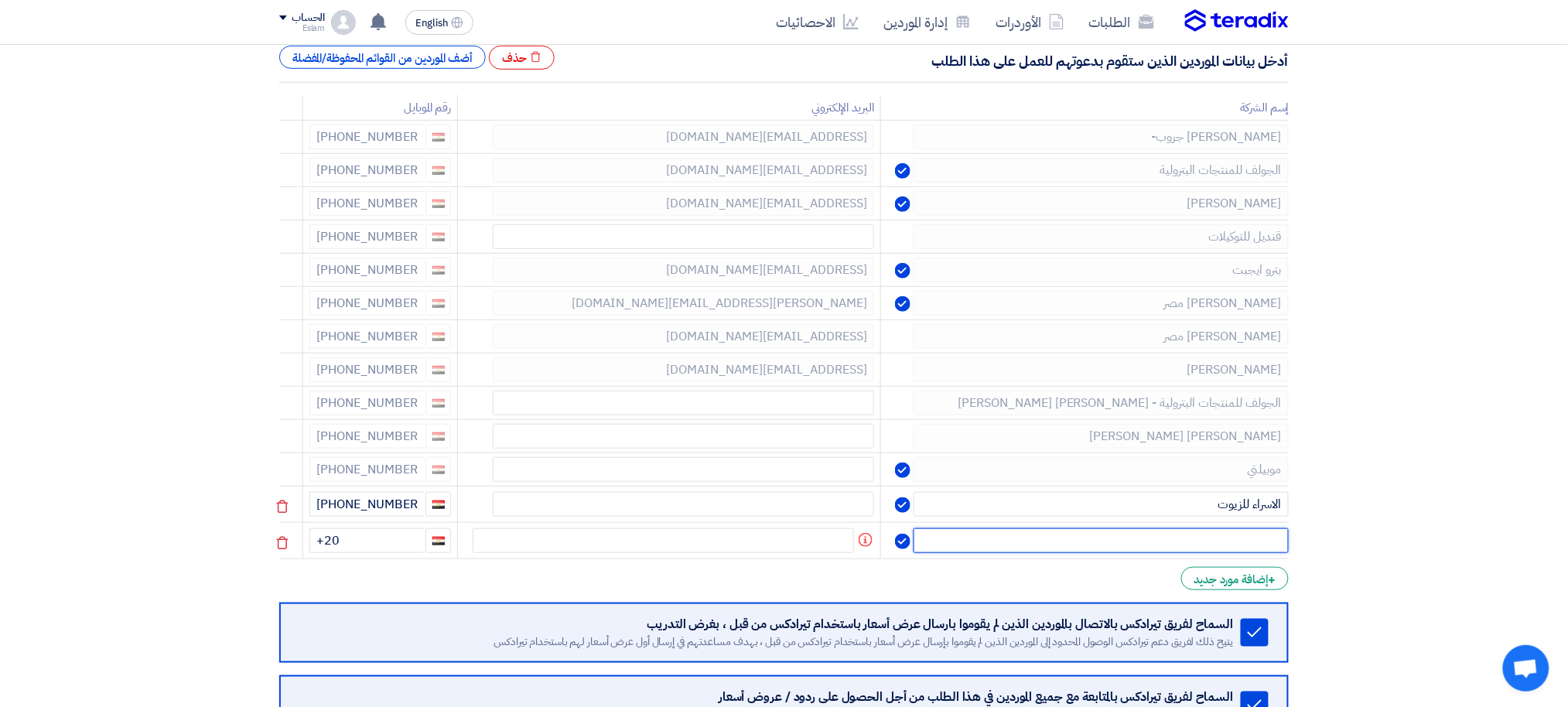
click at [1205, 543] on input "text" at bounding box center [1100, 541] width 375 height 25
type input "موبيلتي"
click at [362, 539] on input "+20" at bounding box center [366, 541] width 114 height 25
type input "[PHONE_NUMBER]"
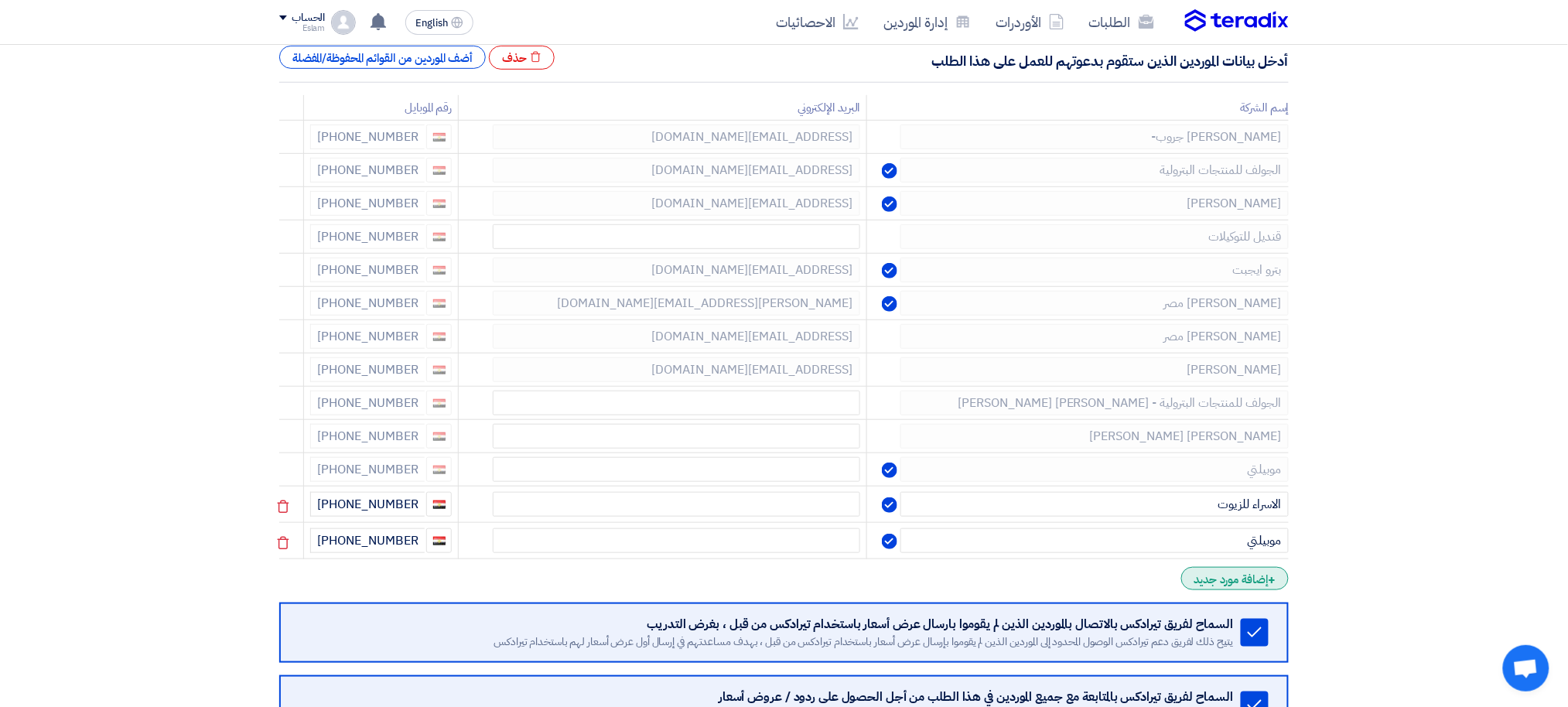
click at [1236, 567] on div "+ إضافة مورد جديد" at bounding box center [1236, 578] width 108 height 23
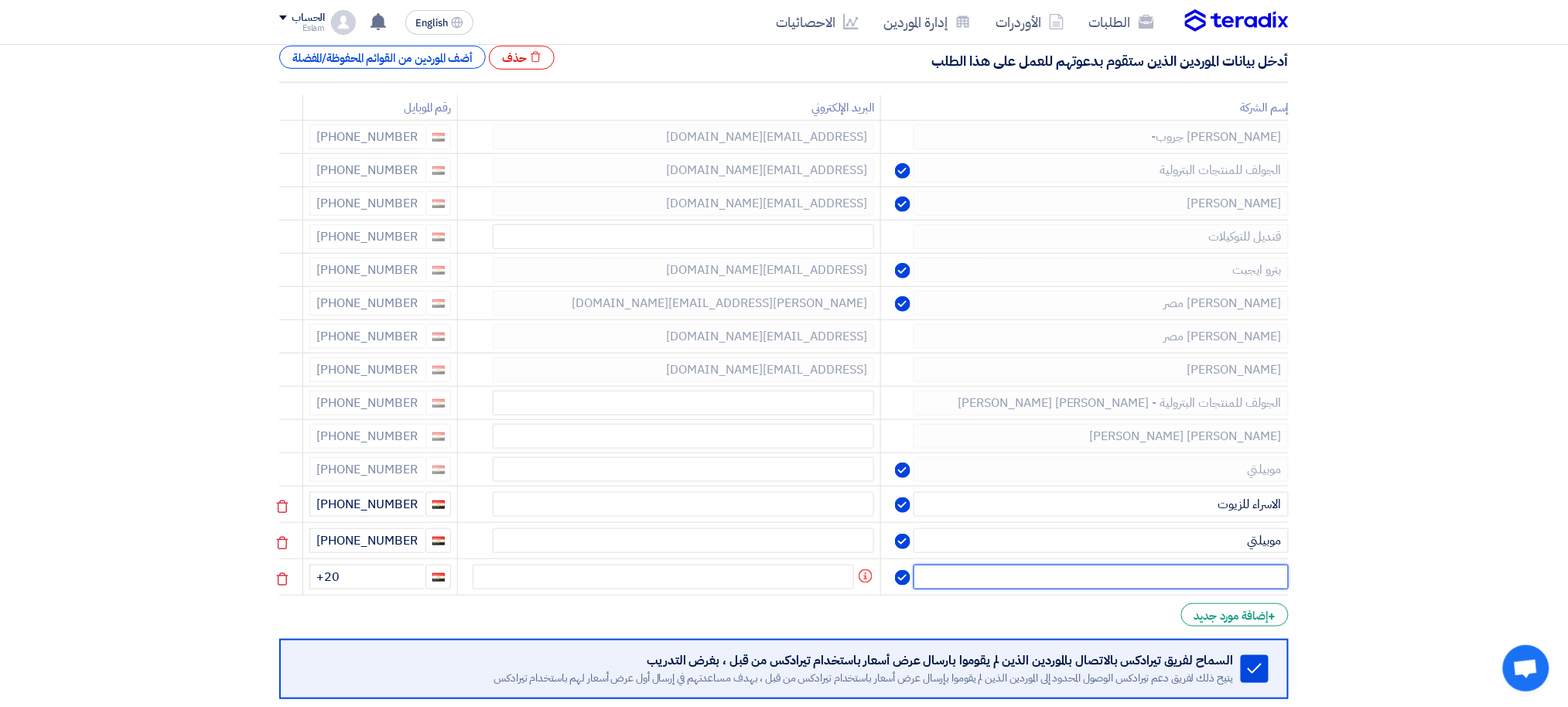
click at [1185, 575] on input "text" at bounding box center [1100, 576] width 375 height 25
type input "العالمية للتوريدات والتجارة"
click at [372, 570] on input "+20" at bounding box center [366, 576] width 114 height 25
type input "[PHONE_NUMBER]"
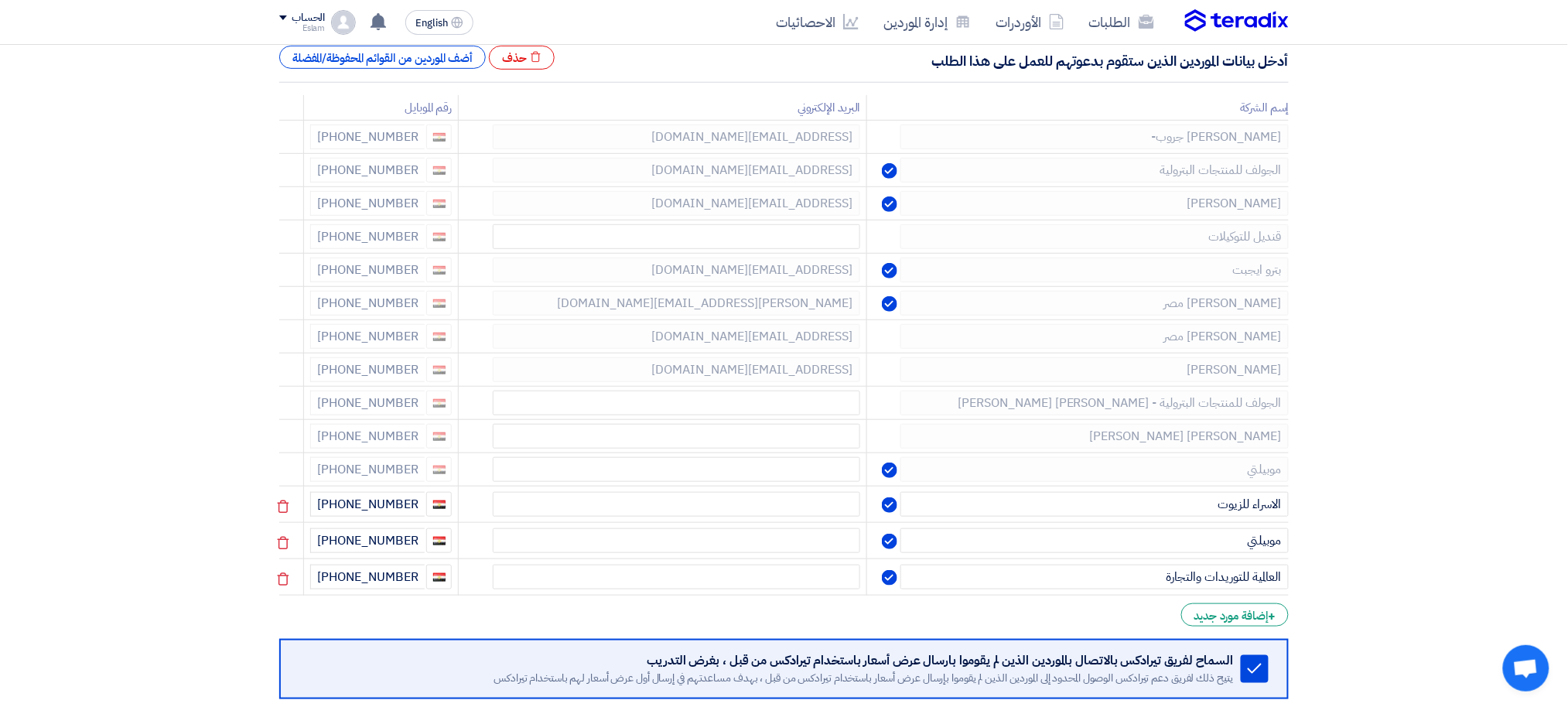
click at [1240, 618] on form "إختيار الموردين Minimize/Maximize Category أدخل بيانات الموردين الذين ستقوم بدع…" at bounding box center [784, 407] width 1009 height 822
click at [1238, 616] on div "+ إضافة مورد جديد" at bounding box center [1236, 615] width 108 height 23
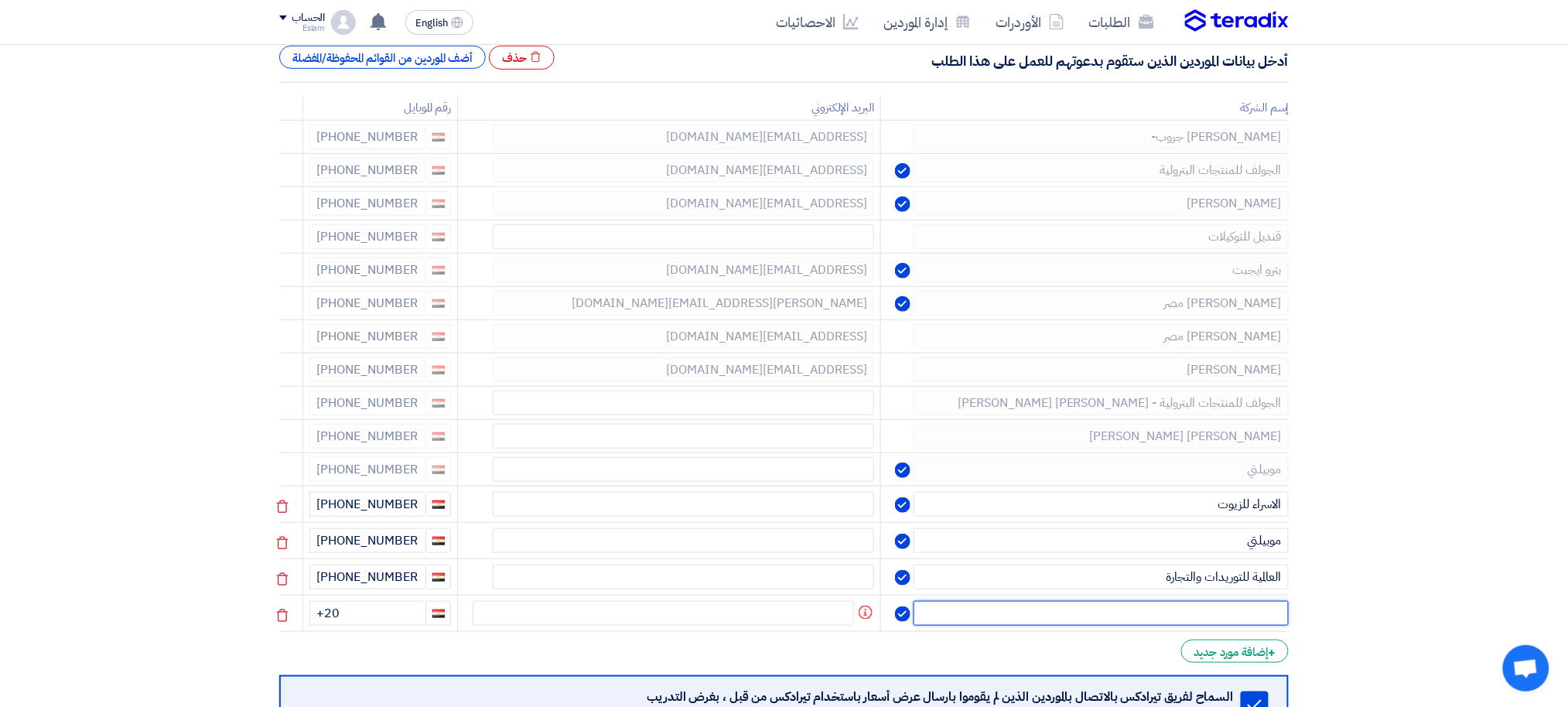
click at [1214, 611] on input "text" at bounding box center [1100, 613] width 375 height 25
type input "باور لوب"
click at [380, 607] on input "+20" at bounding box center [366, 613] width 114 height 25
type input "[PHONE_NUMBER]"
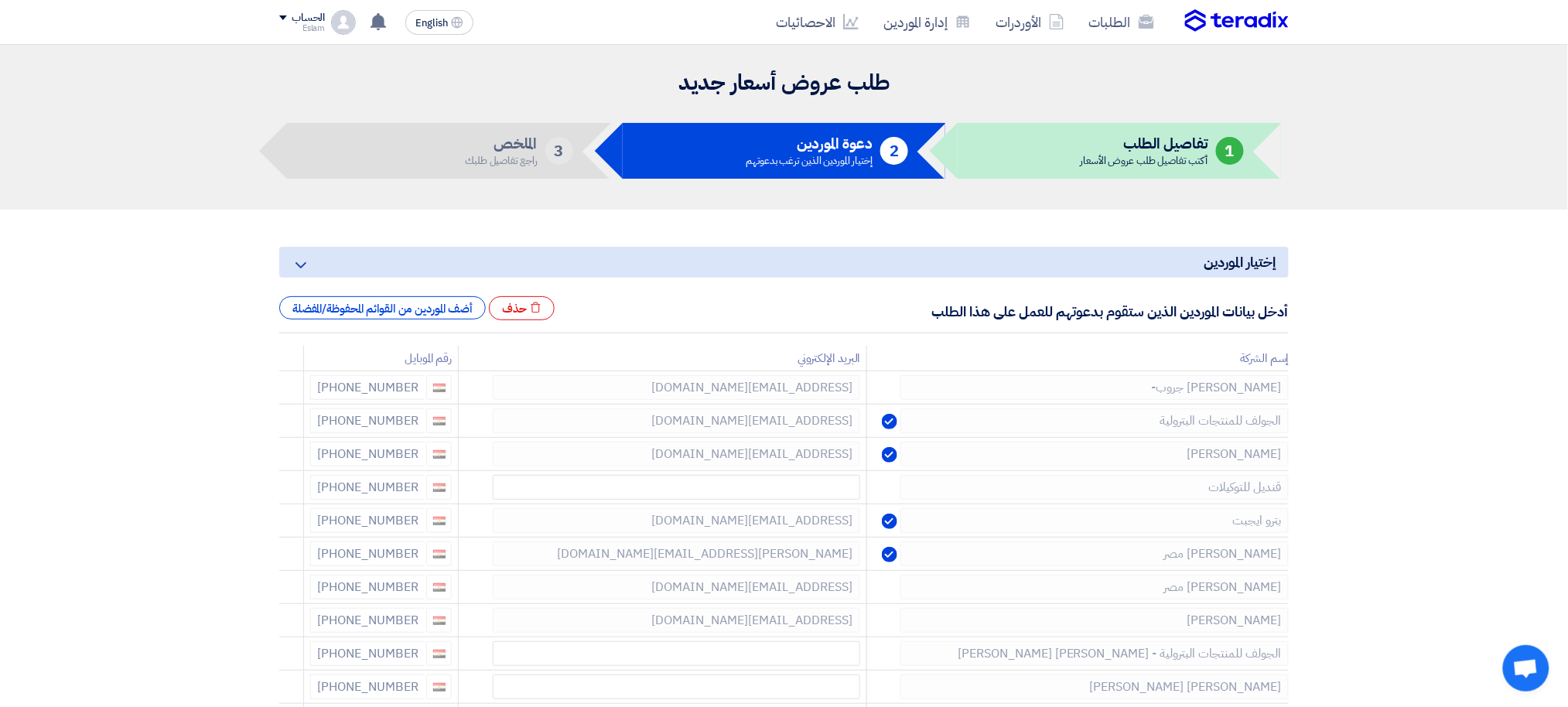
scroll to position [515, 0]
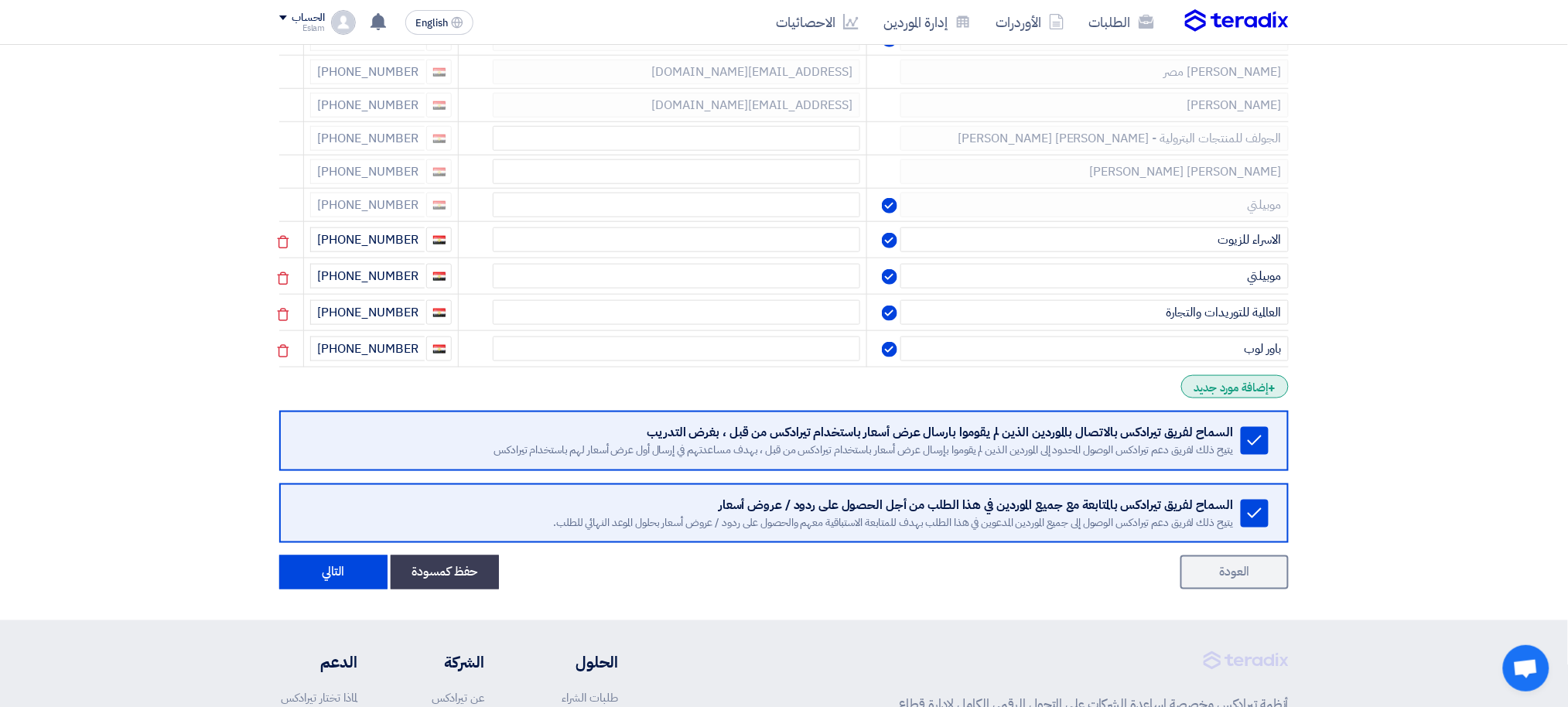
click at [1239, 375] on div "+ إضافة مورد جديد" at bounding box center [1236, 386] width 108 height 23
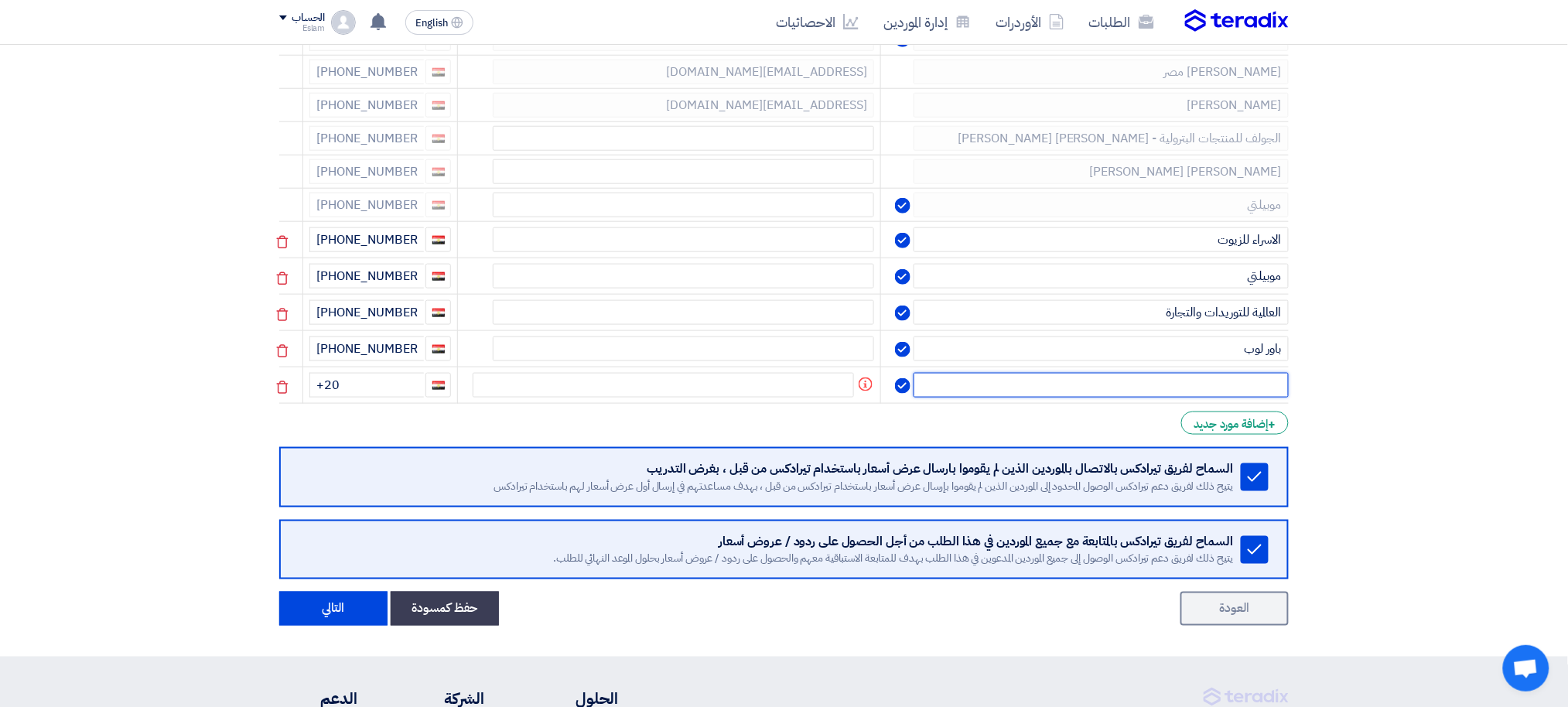
click at [1235, 382] on input "text" at bounding box center [1100, 385] width 375 height 25
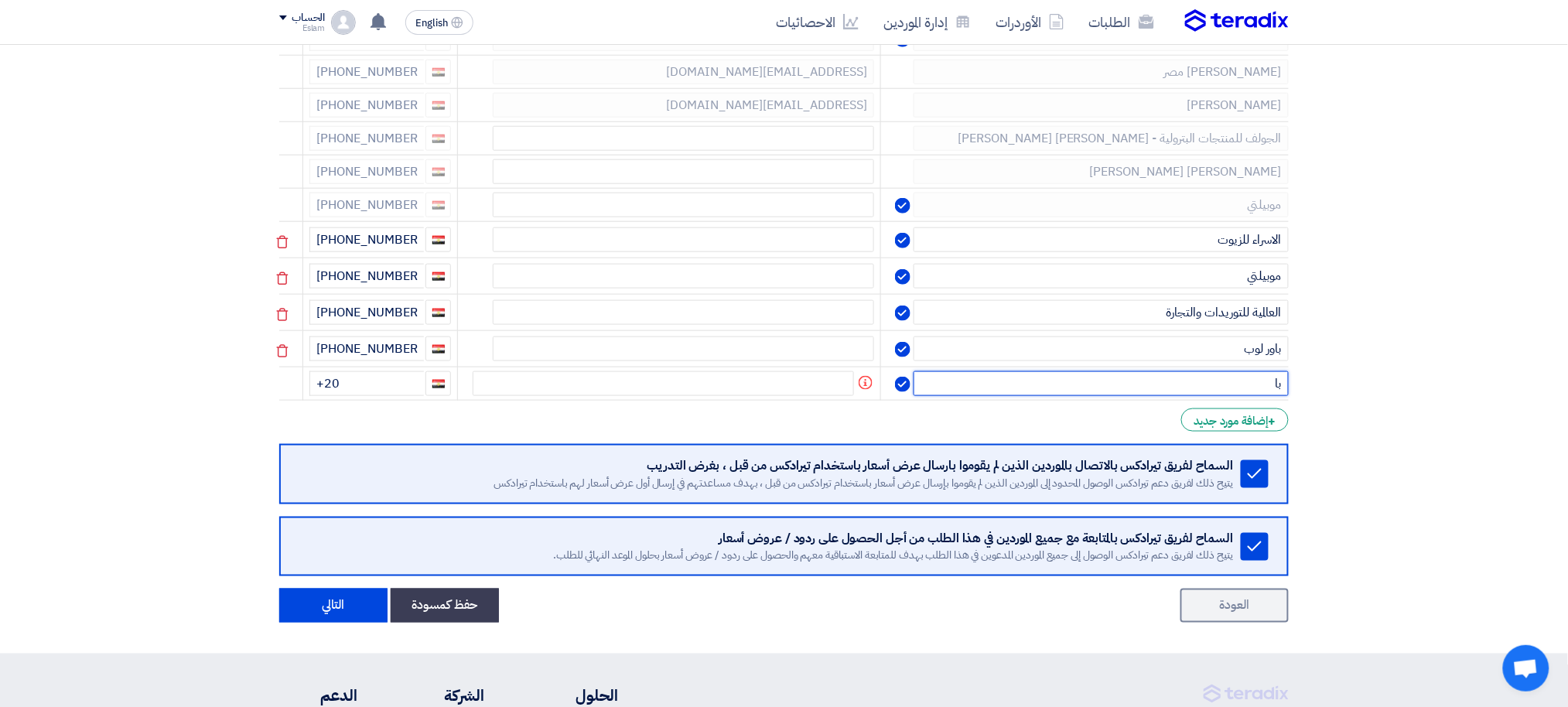
type input "ب"
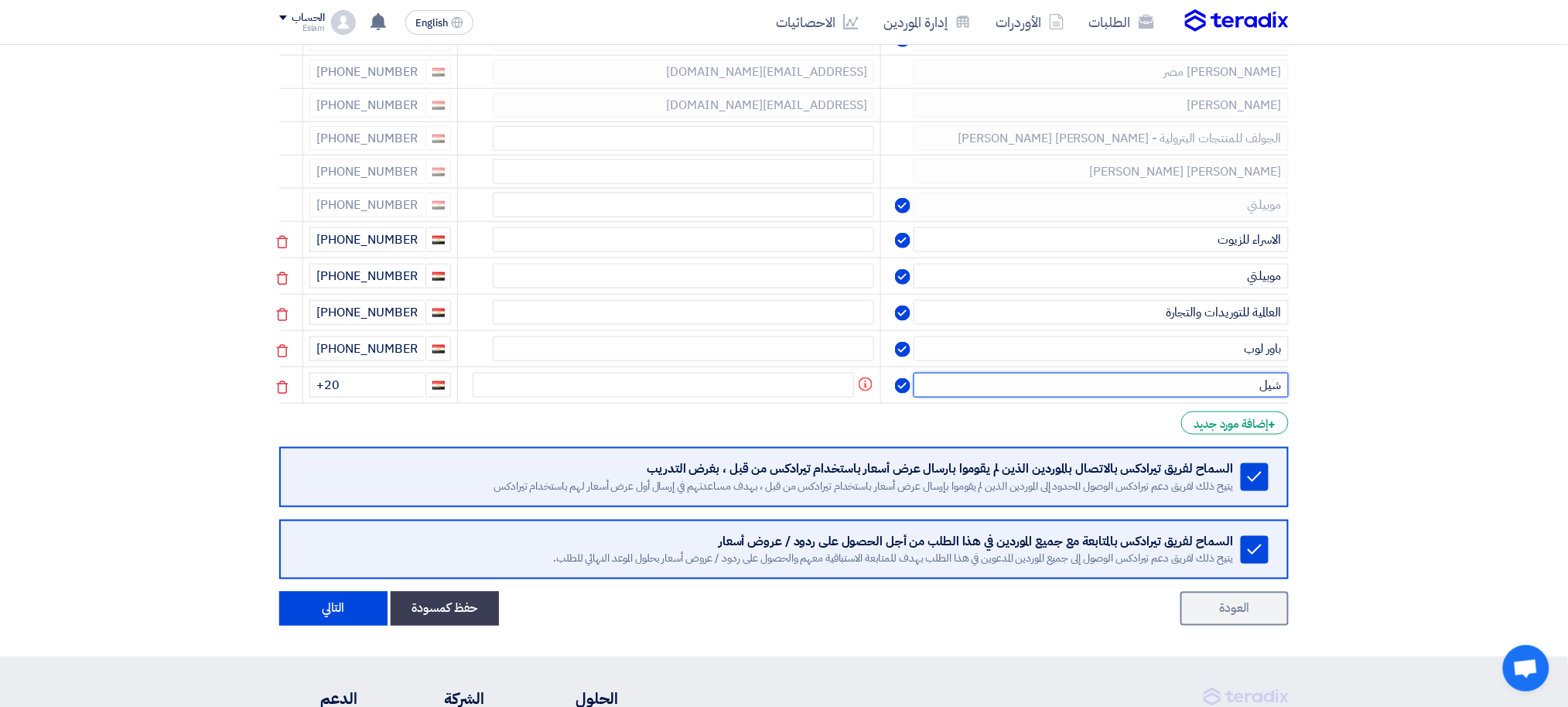
type input "شيل"
click at [405, 373] on input "+20" at bounding box center [366, 385] width 114 height 25
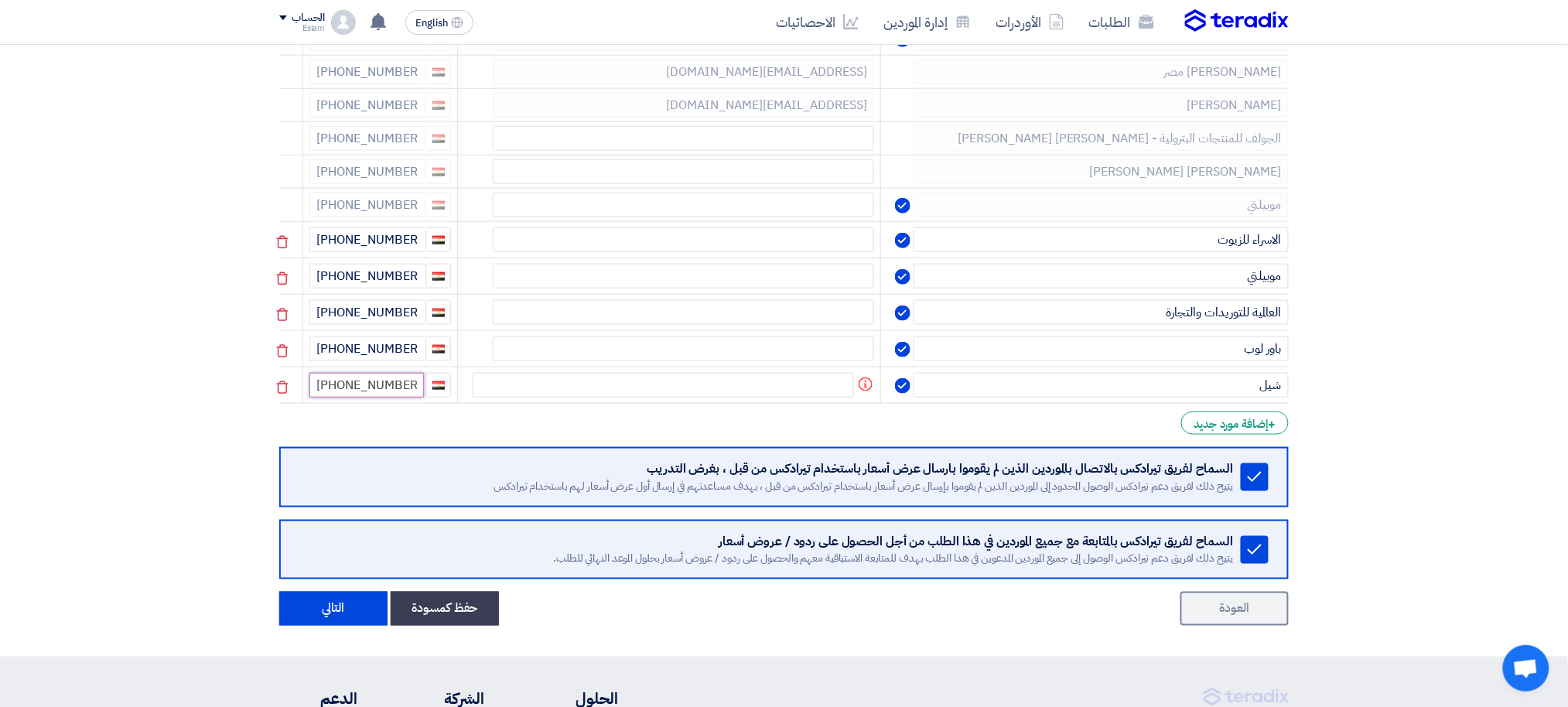
type input "[PHONE_NUMBER]"
click at [1258, 412] on div "+ إضافة مورد جديد" at bounding box center [1236, 423] width 108 height 23
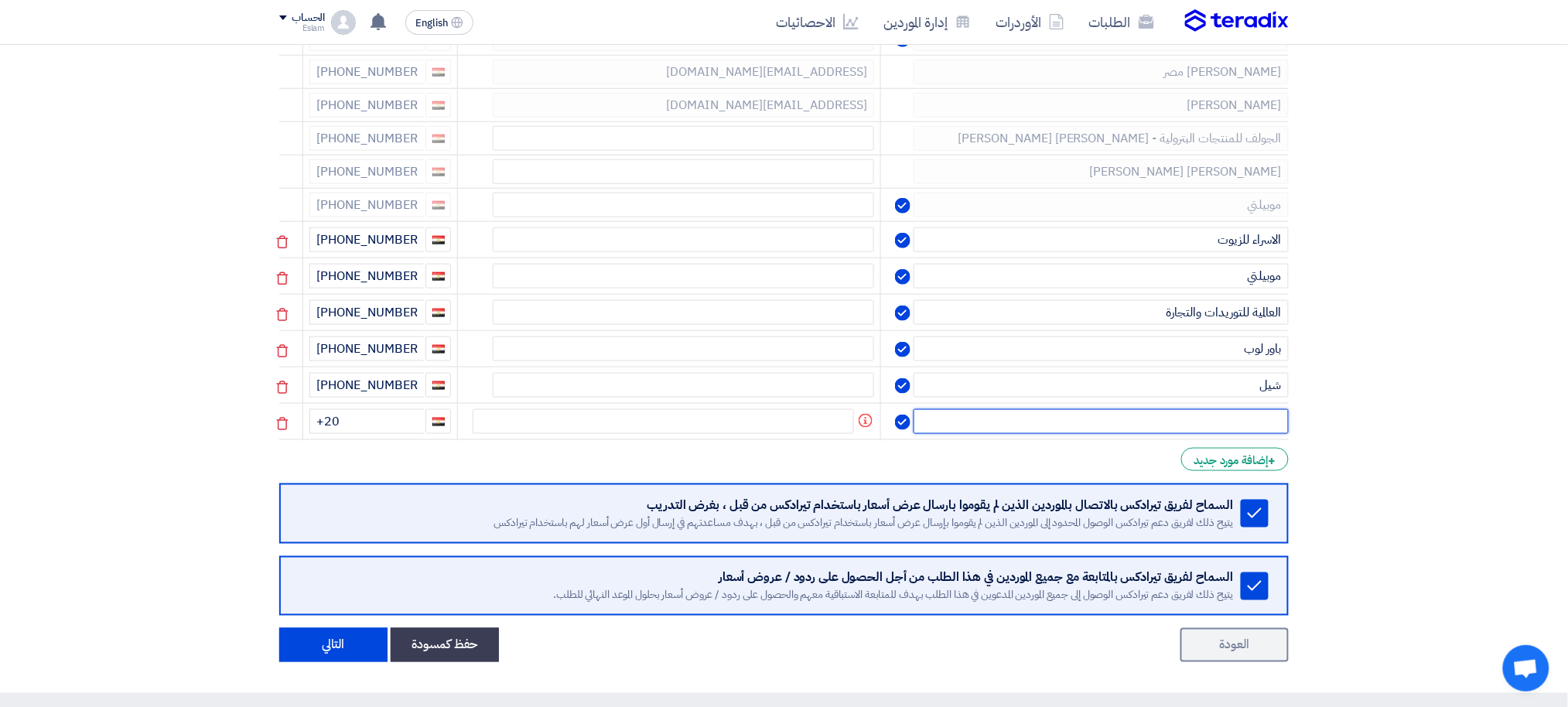
click at [1222, 412] on input "text" at bounding box center [1100, 421] width 375 height 25
type input "داتكو"
click at [415, 409] on input "+20" at bounding box center [366, 421] width 114 height 25
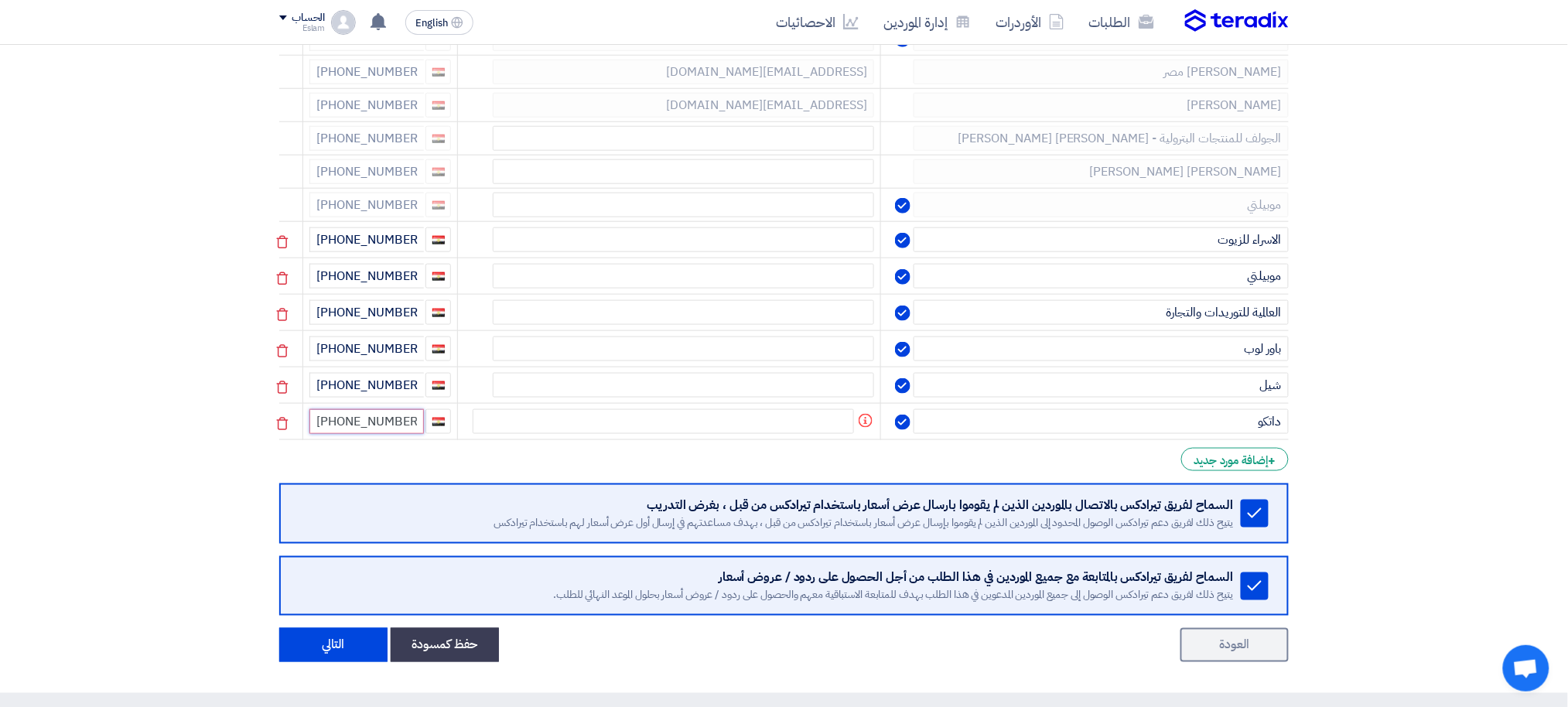
type input "[PHONE_NUMBER]"
click at [1258, 448] on div "+ إضافة مورد جديد" at bounding box center [1236, 459] width 108 height 23
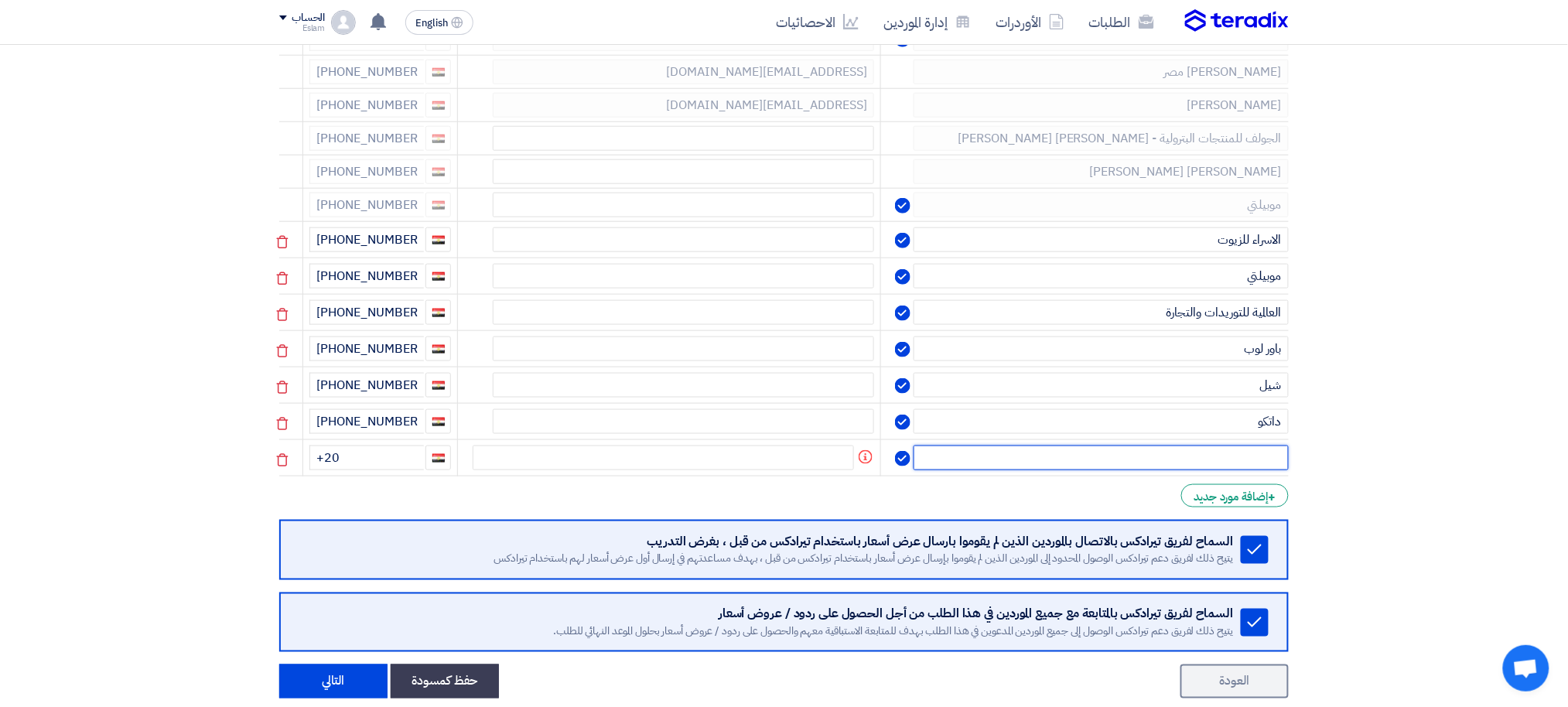
click at [1256, 447] on input "text" at bounding box center [1100, 458] width 375 height 25
type input "فيتر تريد"
click at [379, 446] on input "+20" at bounding box center [366, 458] width 114 height 25
type input "[PHONE_NUMBER]"
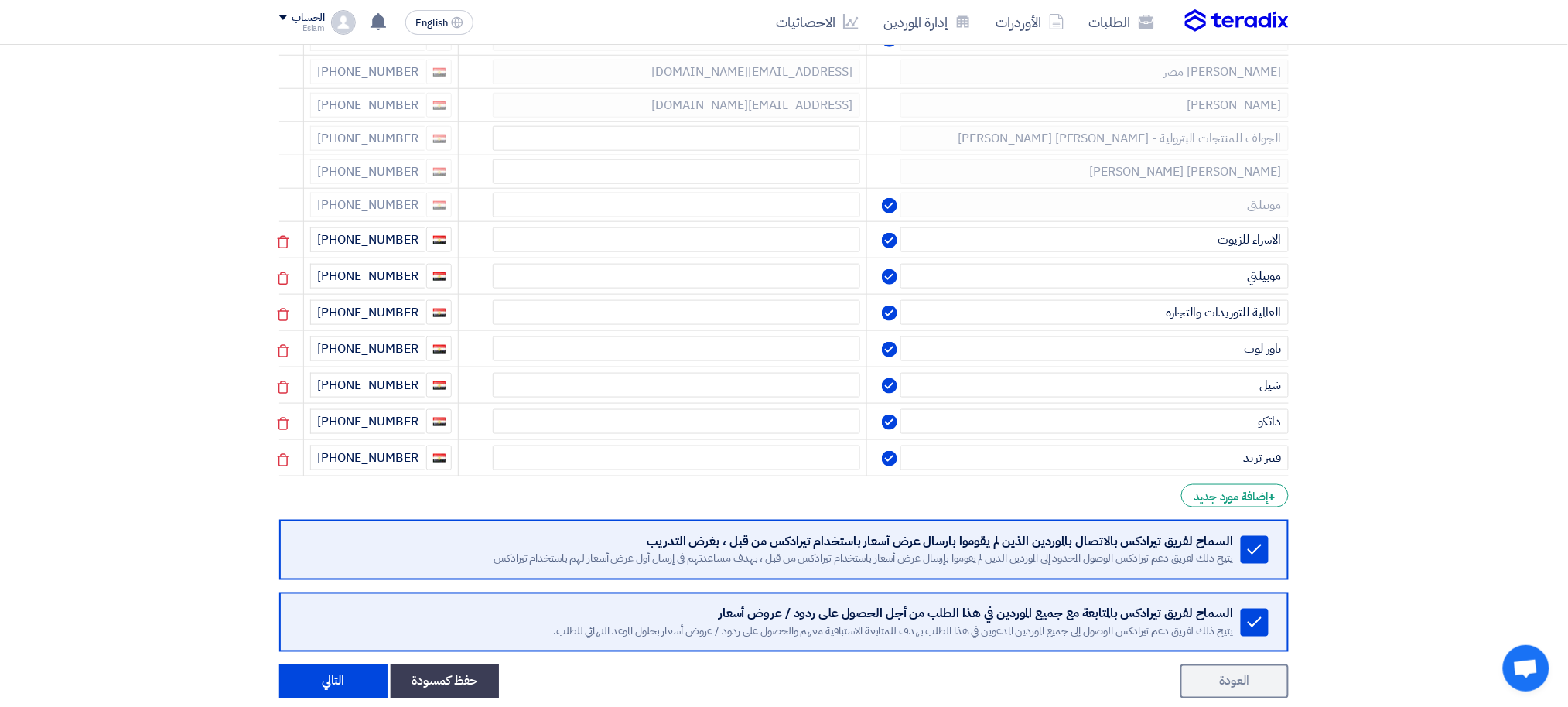
click at [1411, 389] on section "إختيار الموردين Minimize/Maximize Category أدخل بيانات الموردين الذين ستقوم بدع…" at bounding box center [784, 211] width 1568 height 1035
click at [1228, 484] on div "+ إضافة مورد جديد" at bounding box center [1236, 495] width 108 height 23
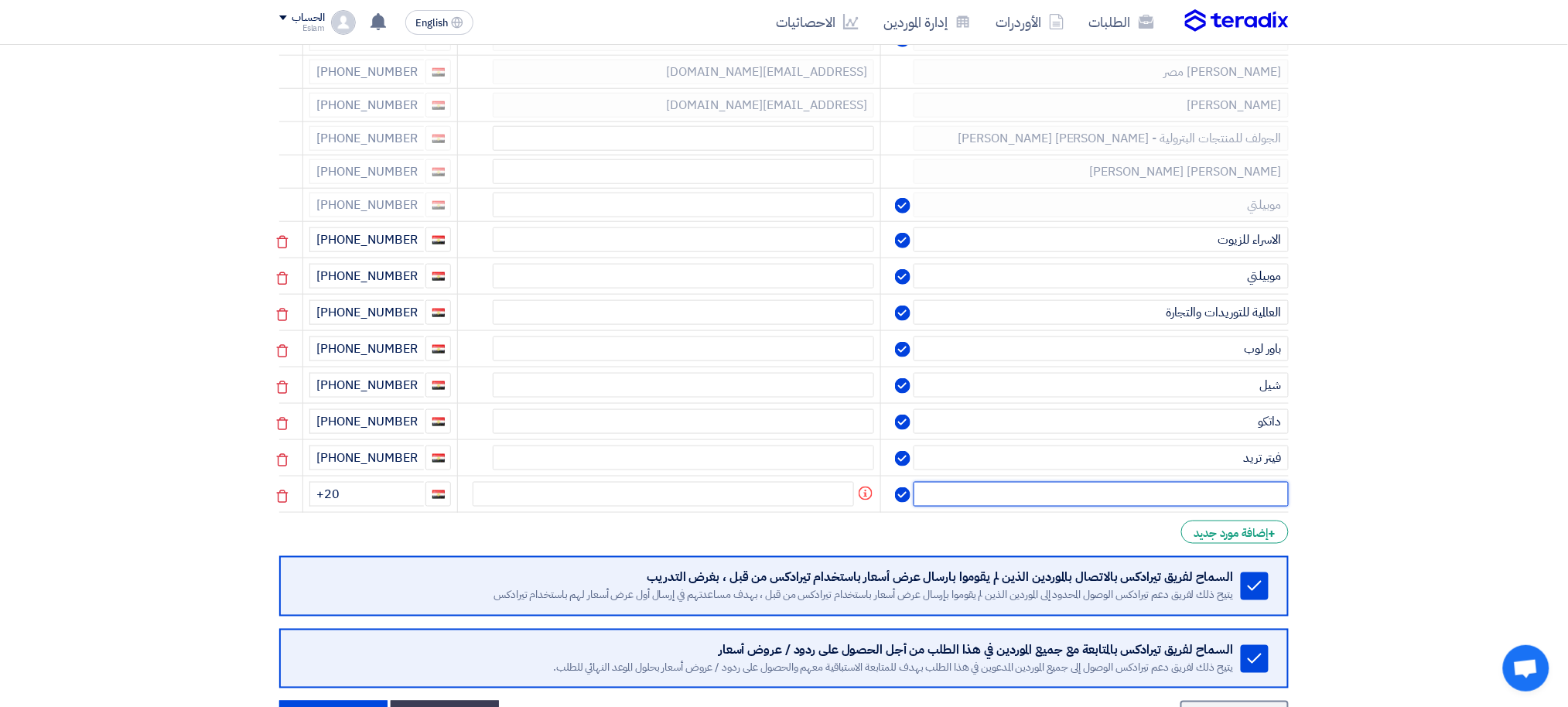
click at [1213, 482] on input "text" at bounding box center [1100, 494] width 375 height 25
type input "اوكتين"
click at [373, 482] on input "+20" at bounding box center [366, 494] width 114 height 25
type input "[PHONE_NUMBER]"
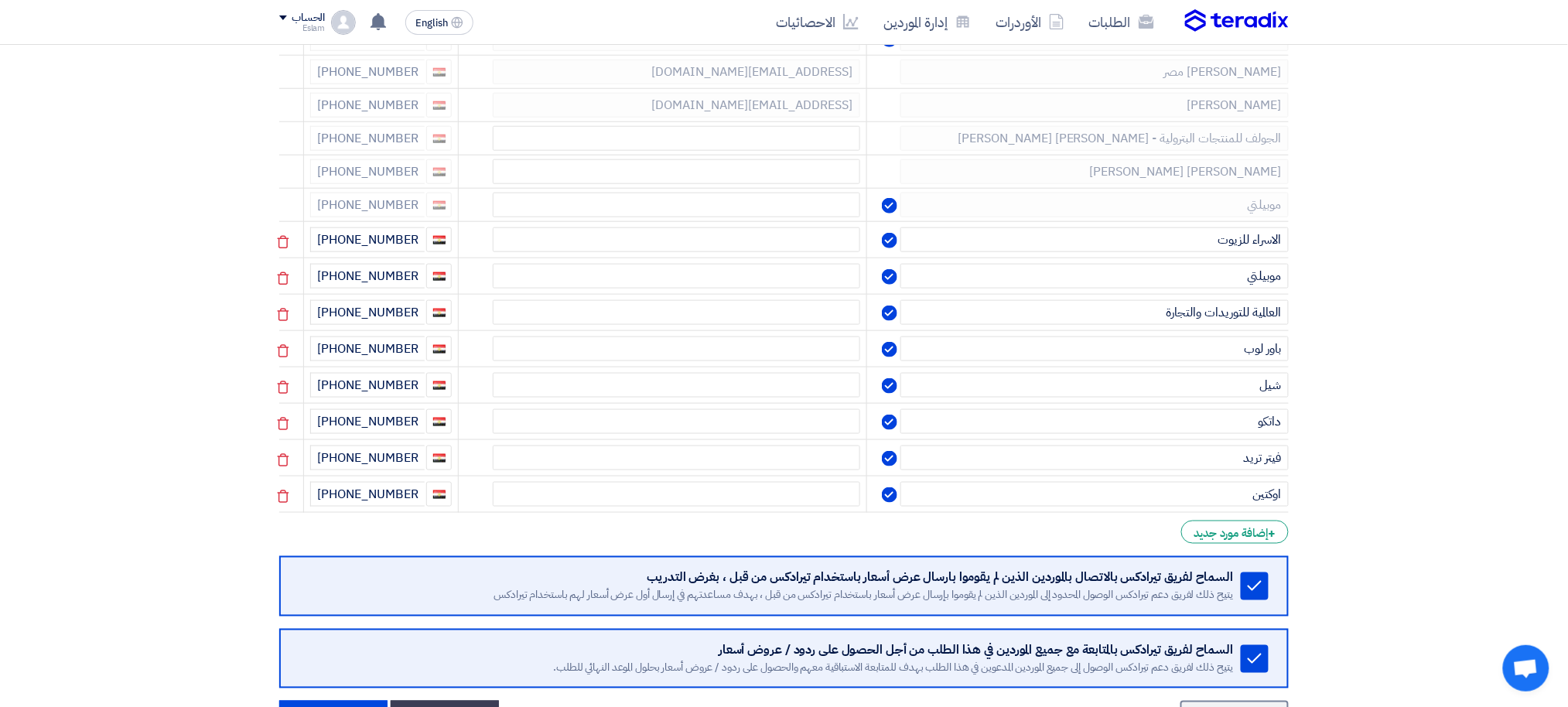
scroll to position [901, 0]
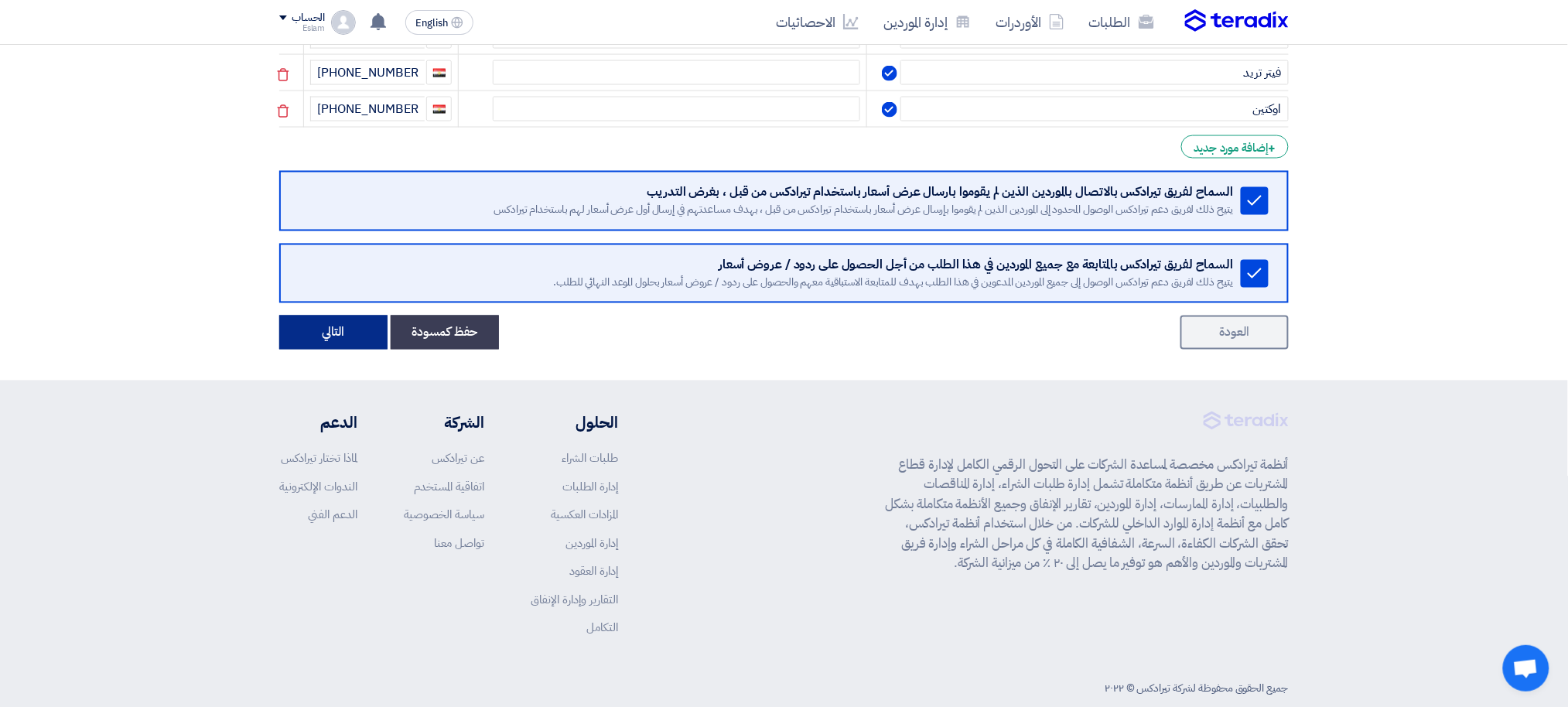
click at [323, 316] on button "التالي" at bounding box center [333, 332] width 109 height 34
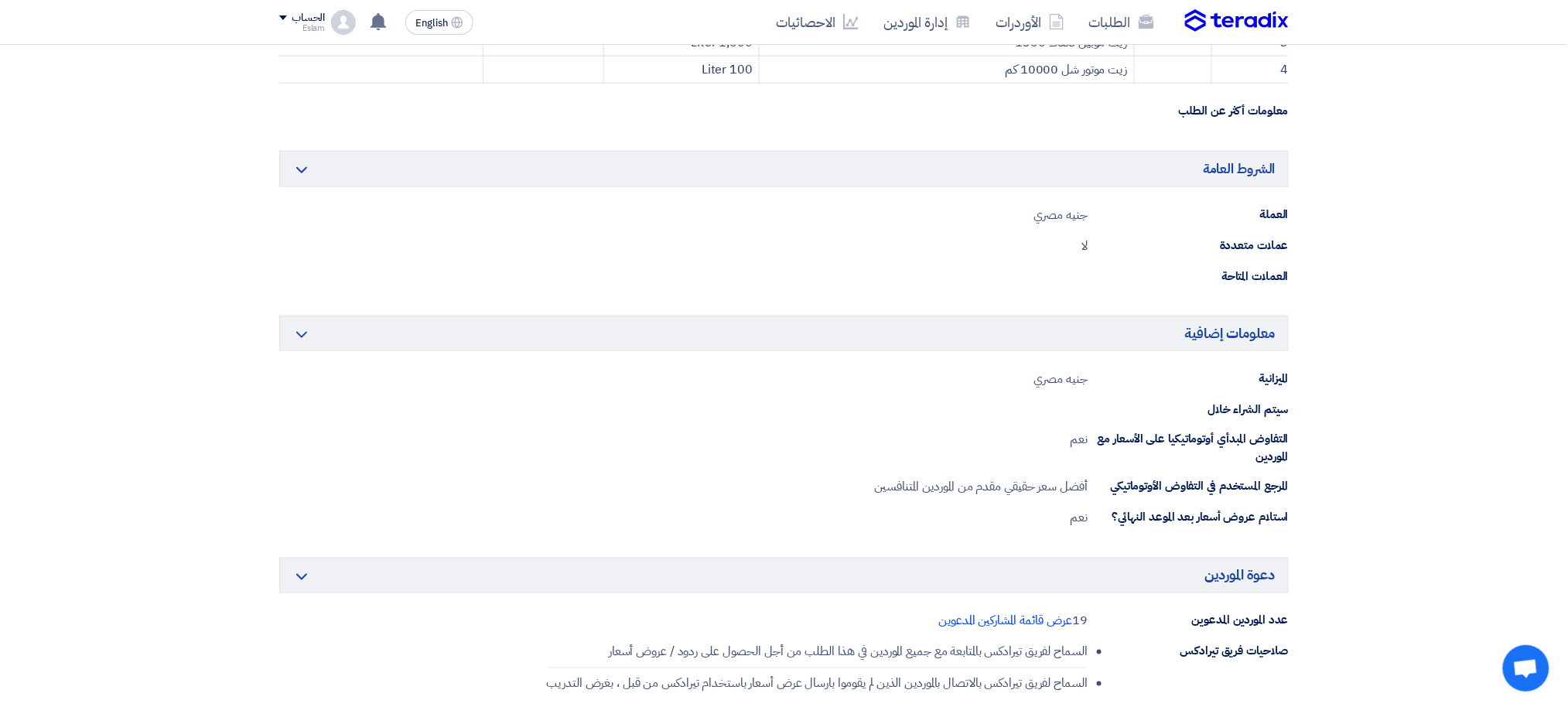
scroll to position [951, 0]
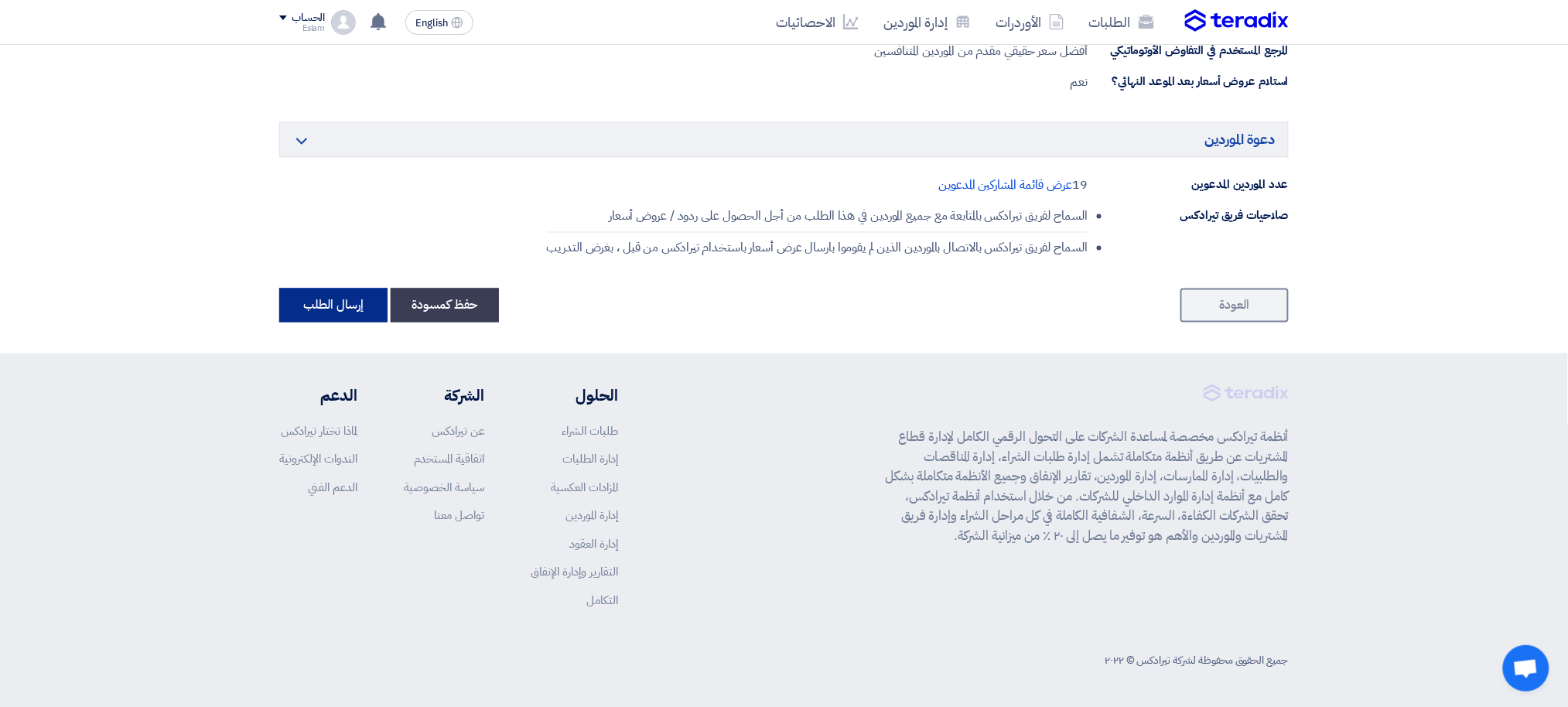
click at [305, 309] on button "إرسال الطلب" at bounding box center [333, 305] width 109 height 34
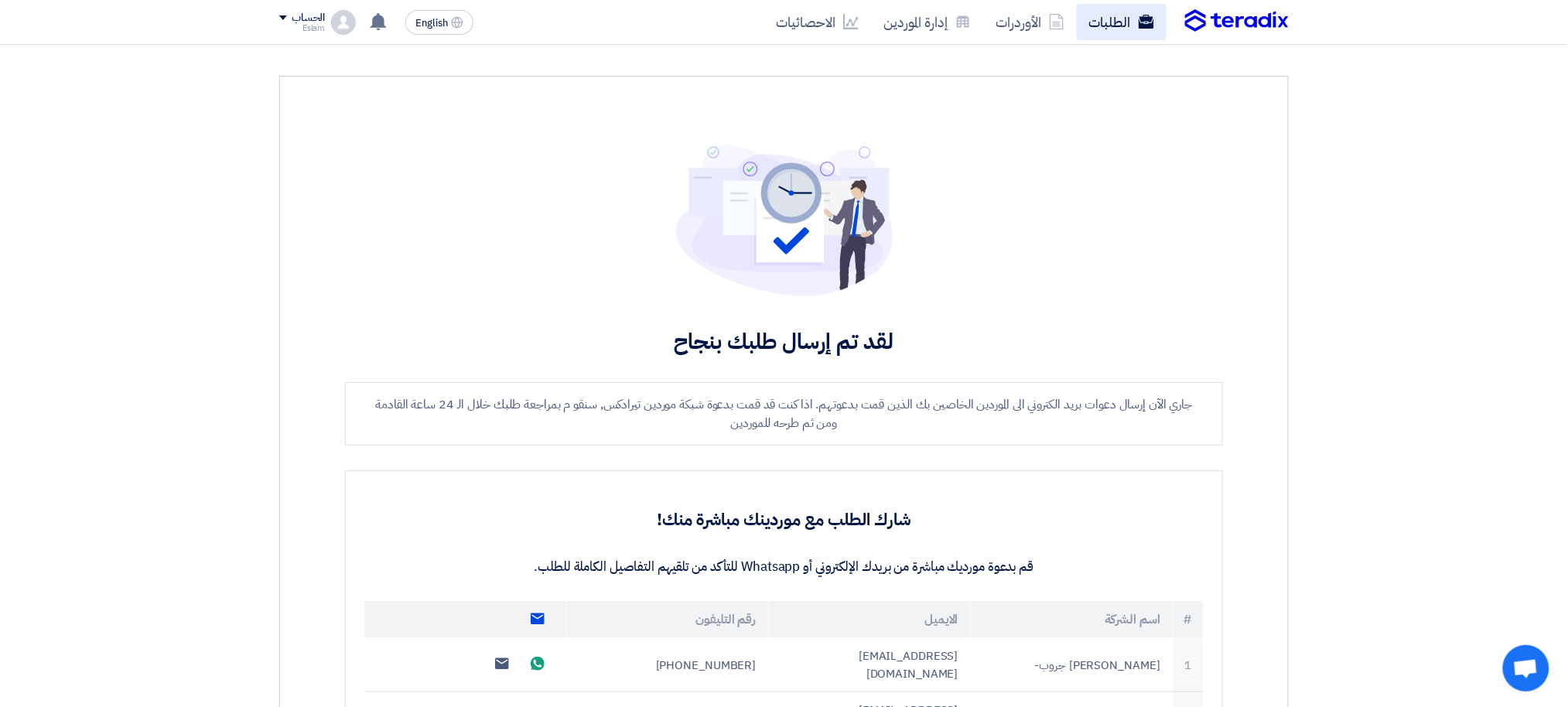
click at [1126, 26] on link "الطلبات" at bounding box center [1121, 22] width 89 height 37
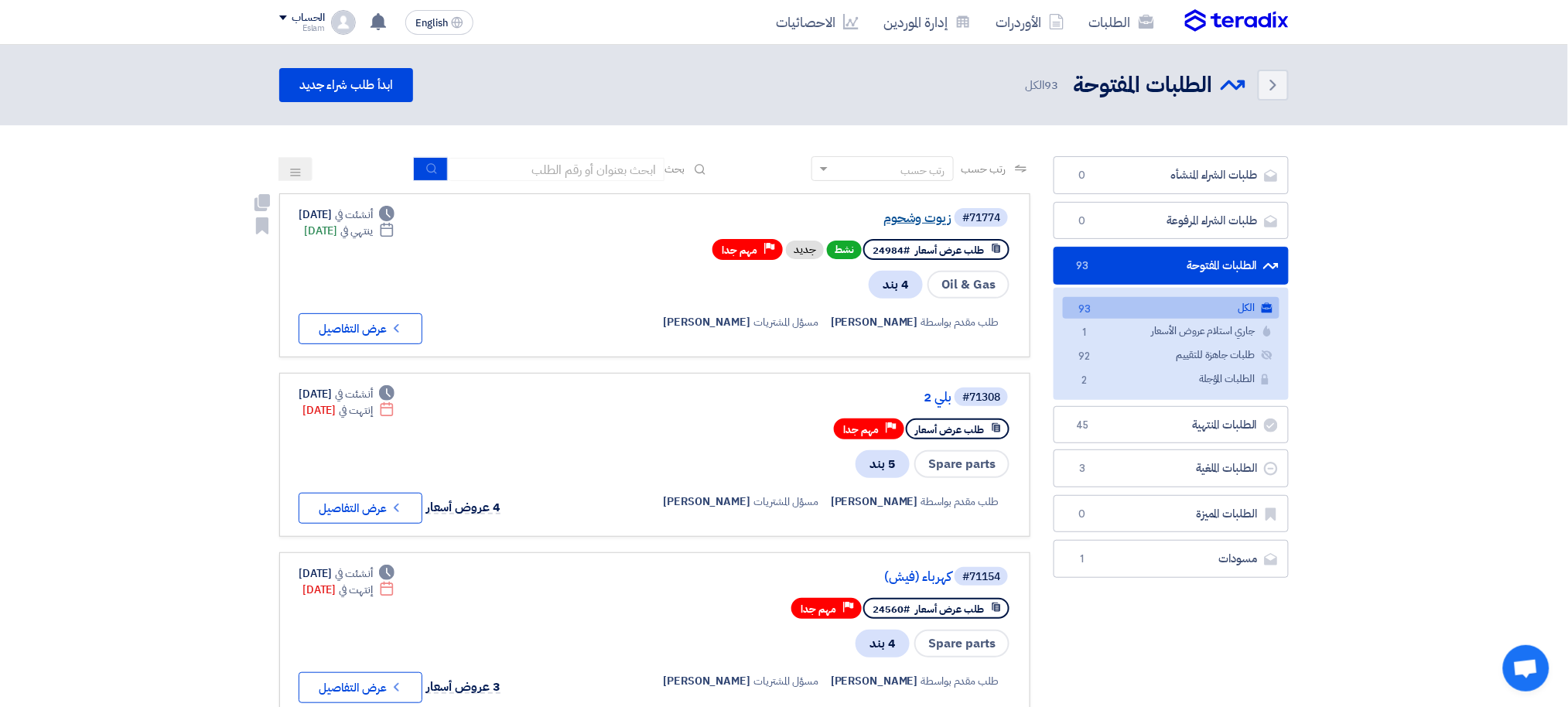
click at [907, 213] on link "زيوت وشحوم" at bounding box center [796, 217] width 310 height 14
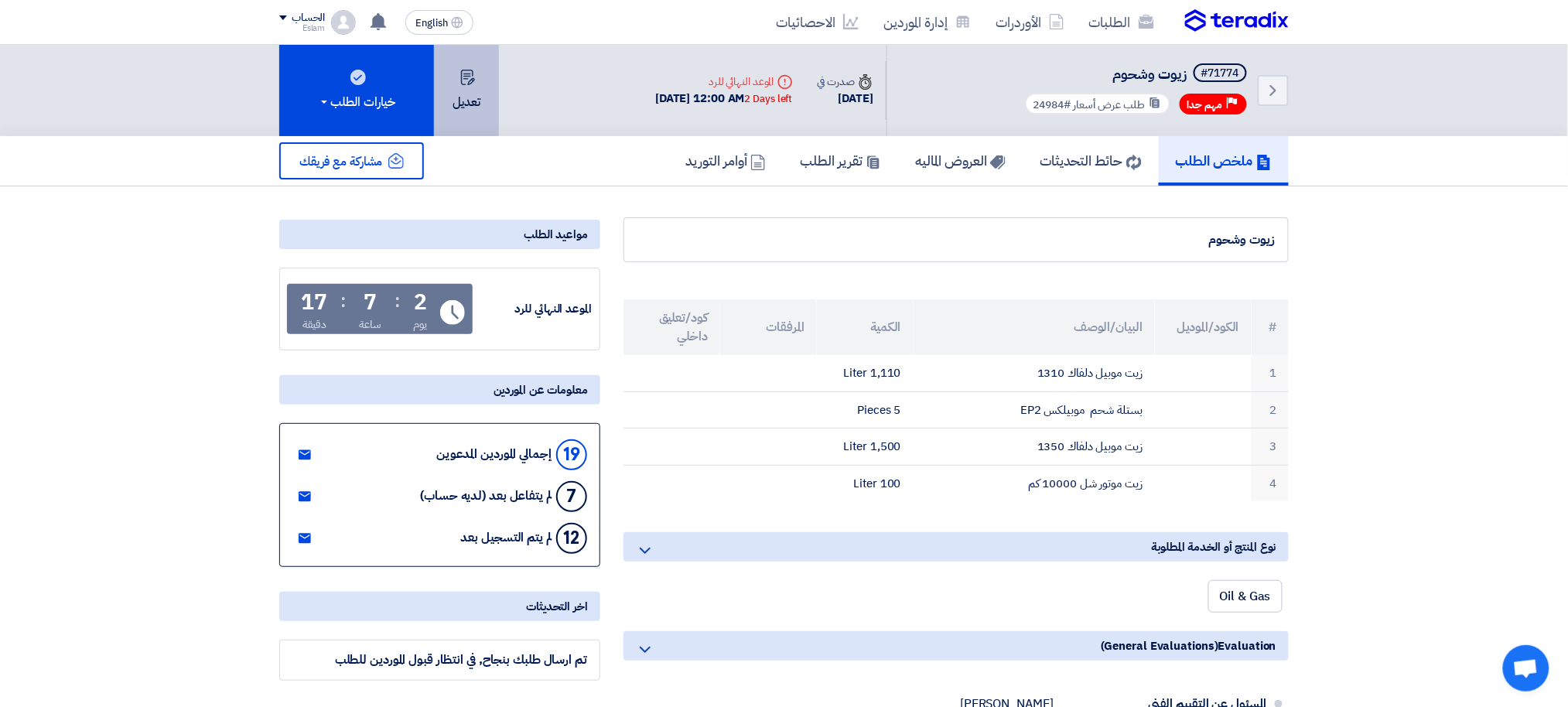
click at [455, 106] on button "تعديل" at bounding box center [466, 90] width 65 height 91
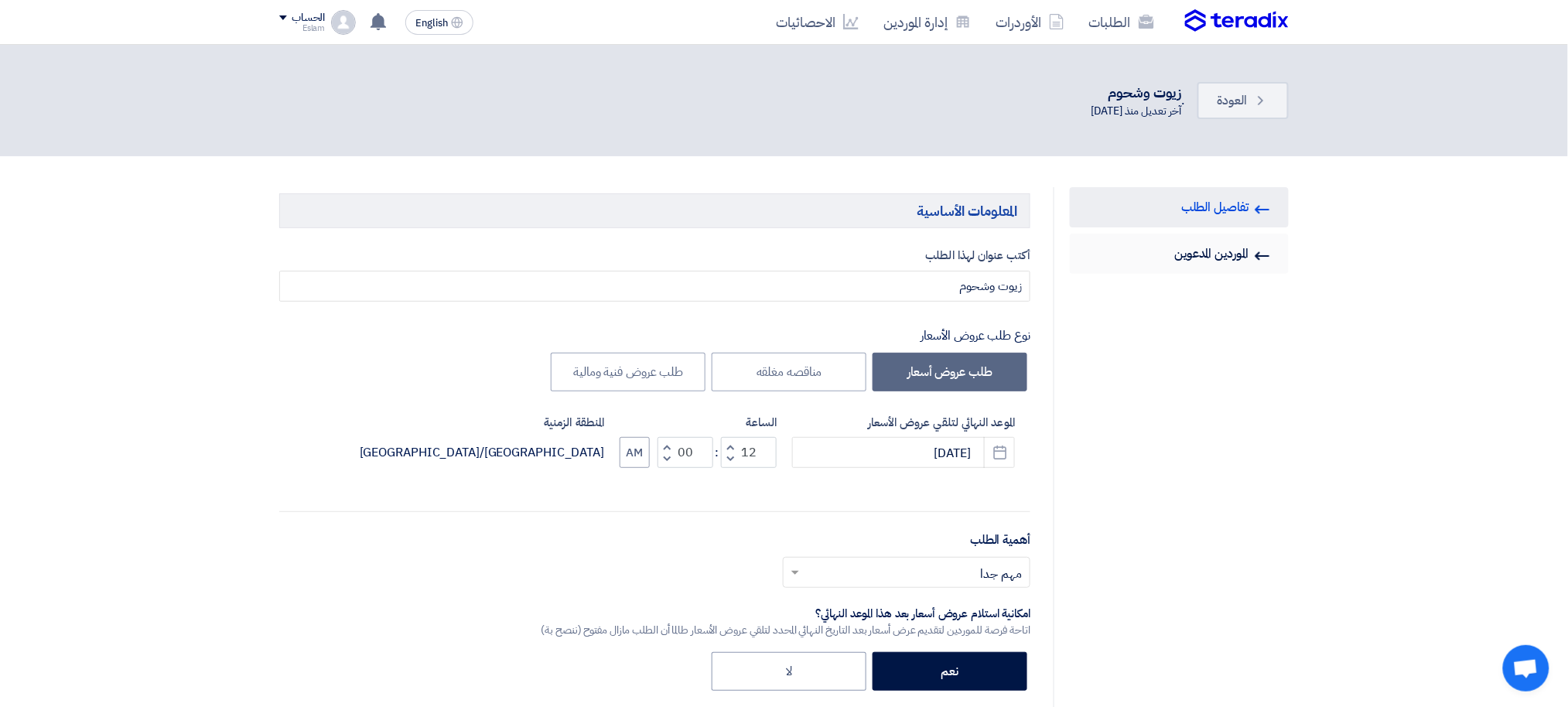
click at [1203, 249] on link "Invited Suppliers الموردين المدعوين" at bounding box center [1180, 254] width 219 height 40
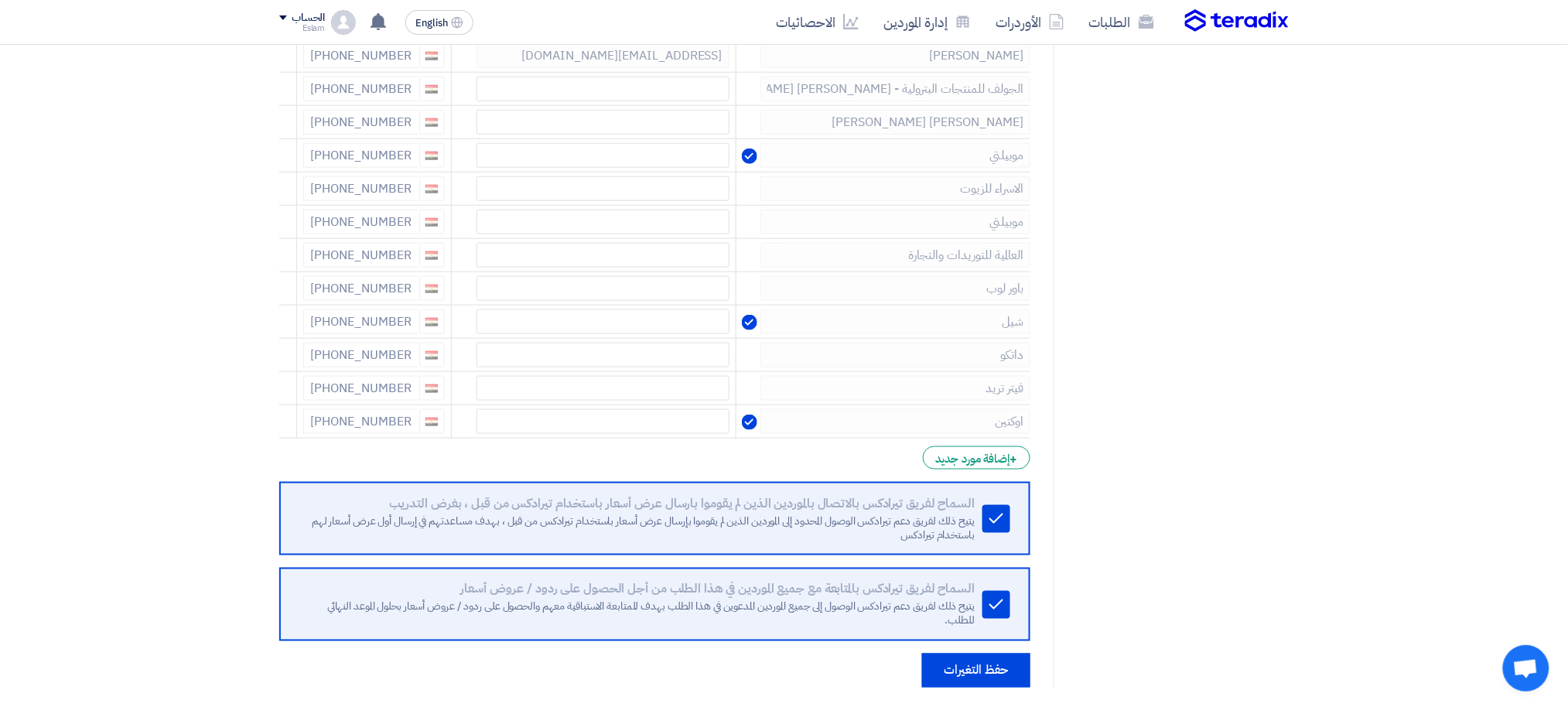
scroll to position [503, 0]
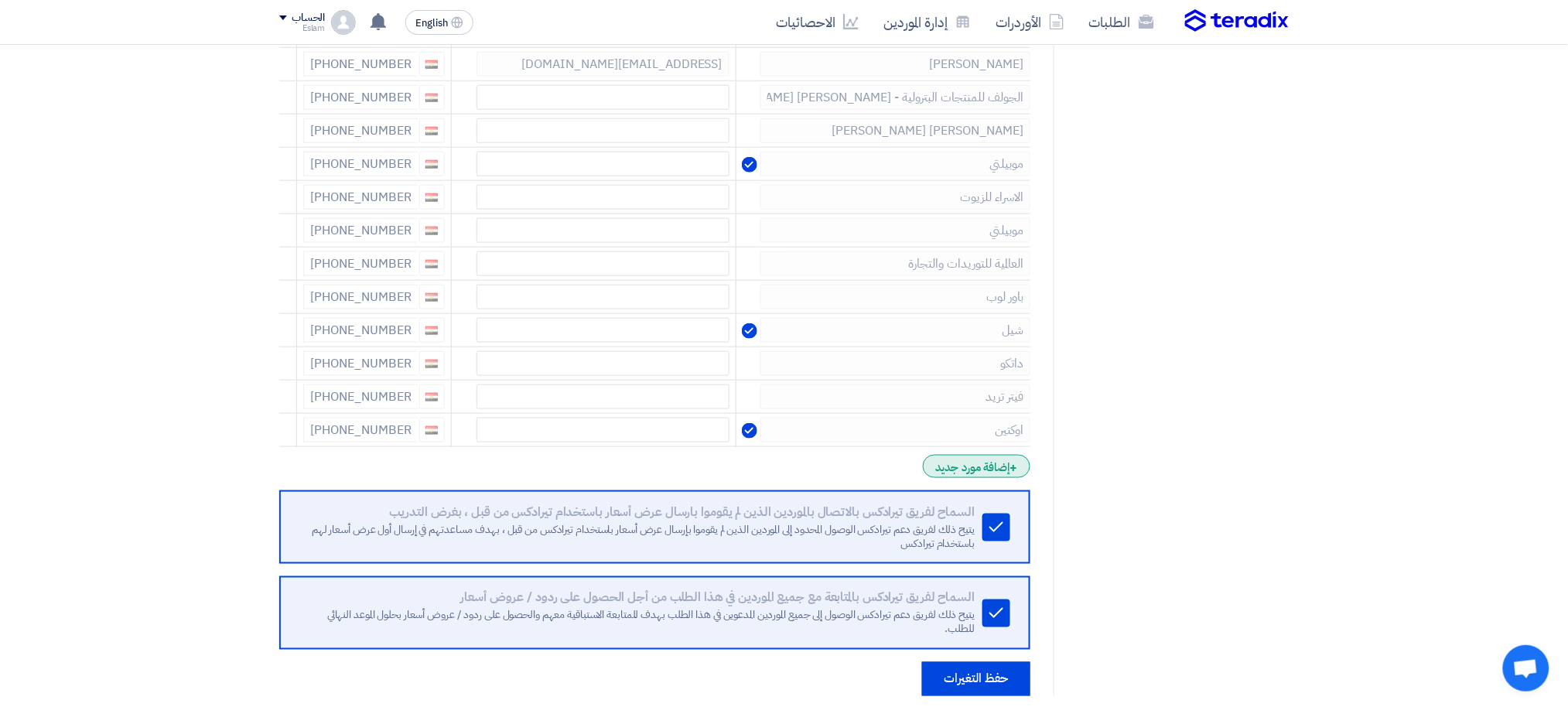
click at [985, 458] on div "+ إضافة مورد جديد" at bounding box center [977, 466] width 108 height 23
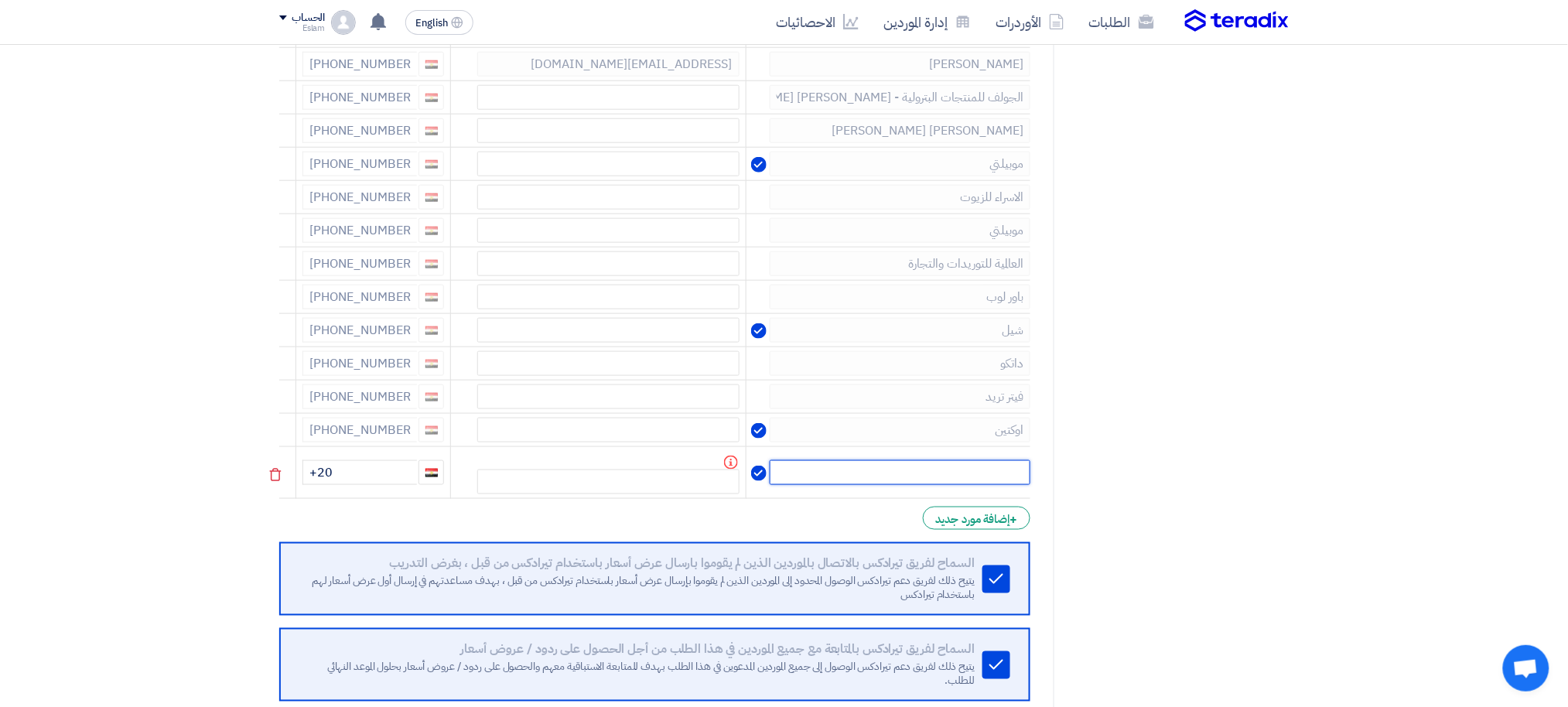
drag, startPoint x: 973, startPoint y: 460, endPoint x: 967, endPoint y: 480, distance: 20.9
click at [972, 468] on input "text" at bounding box center [900, 472] width 260 height 25
type input "[PERSON_NAME]"
click at [380, 468] on input "+20" at bounding box center [359, 472] width 114 height 25
type input "[PHONE_NUMBER]"
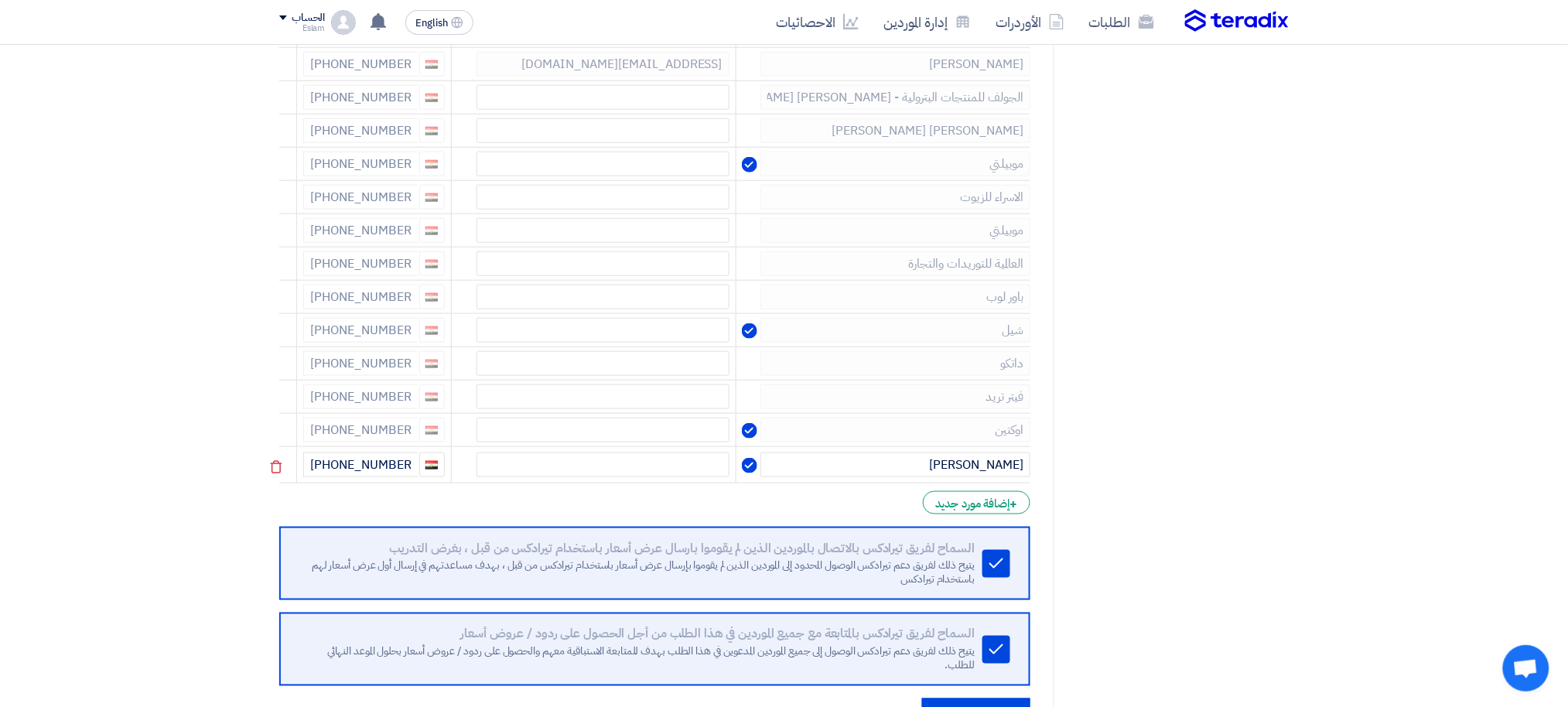
scroll to position [907, 0]
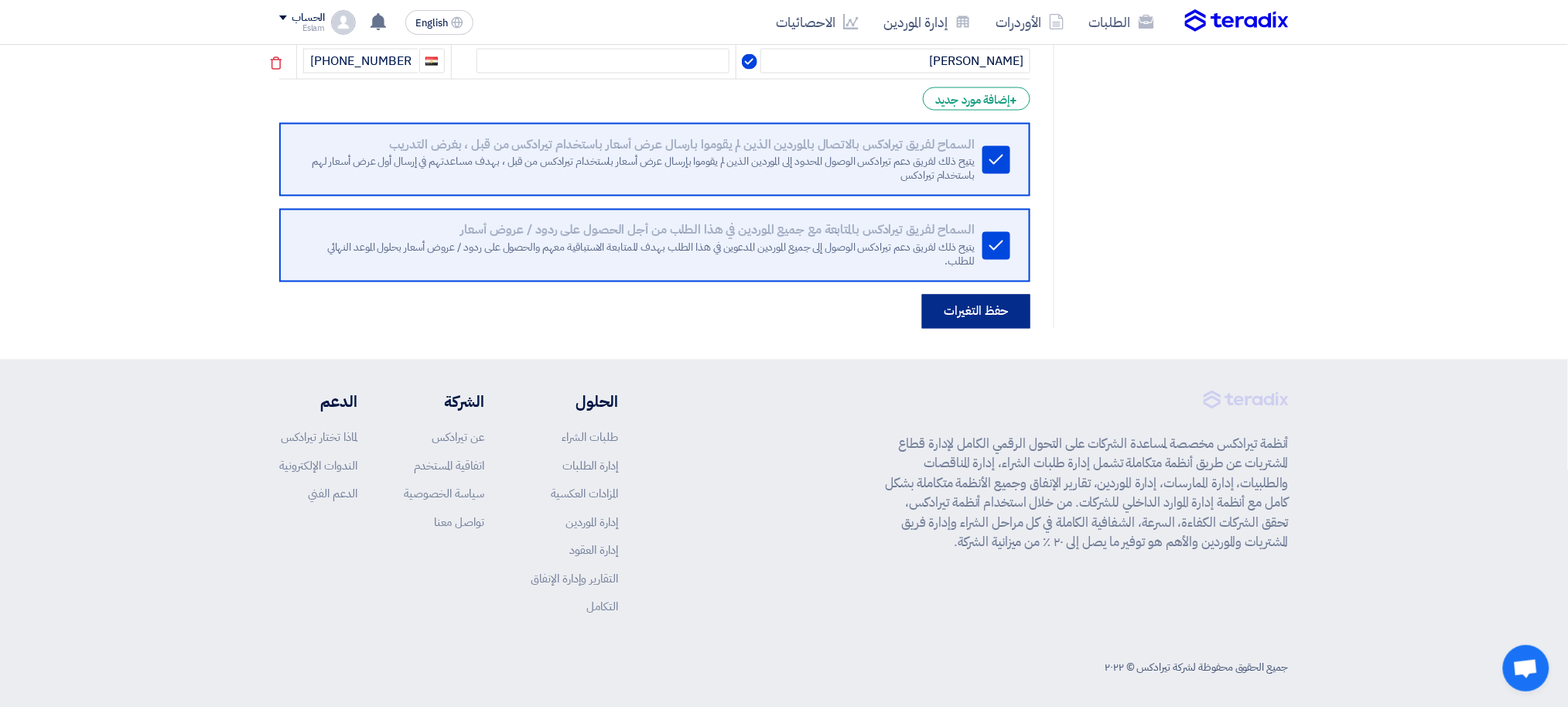
click at [983, 307] on button "حفظ التغيرات" at bounding box center [976, 311] width 109 height 34
click at [962, 307] on button "حفظ التغيرات" at bounding box center [976, 311] width 109 height 34
